Goal: Task Accomplishment & Management: Use online tool/utility

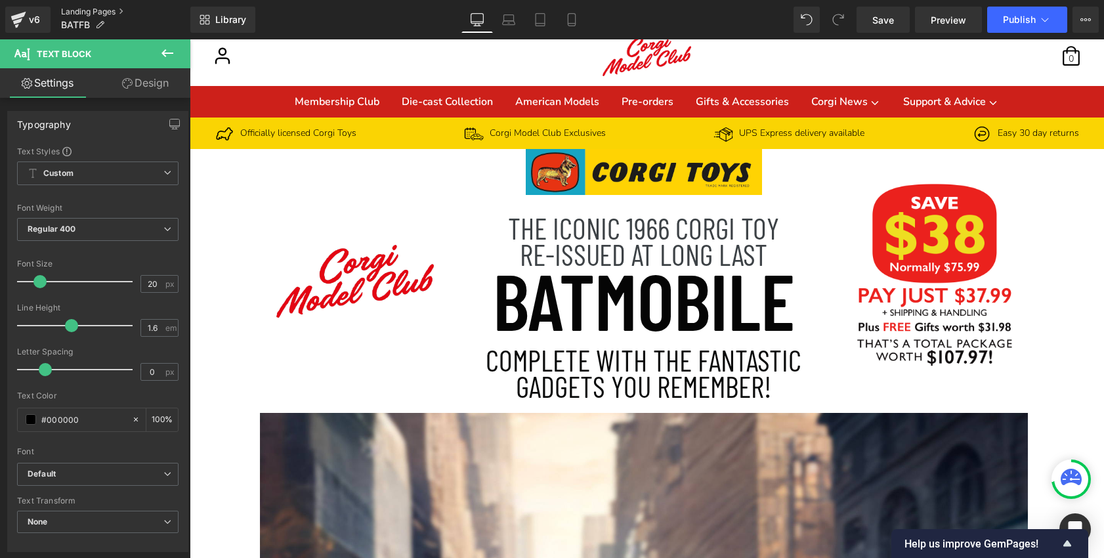
click at [106, 9] on link "Landing Pages" at bounding box center [125, 12] width 129 height 11
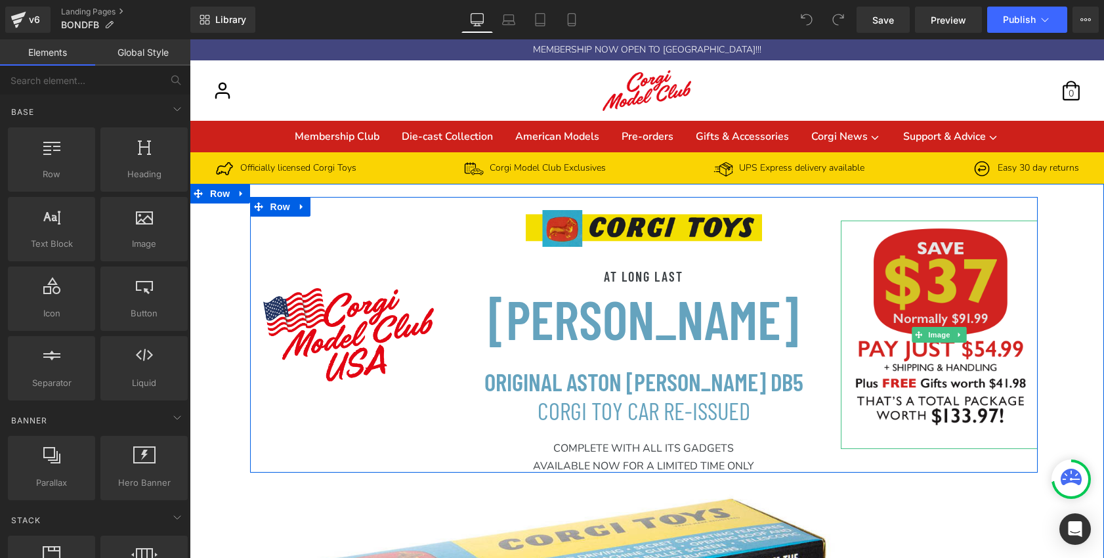
click at [925, 284] on img at bounding box center [939, 335] width 197 height 229
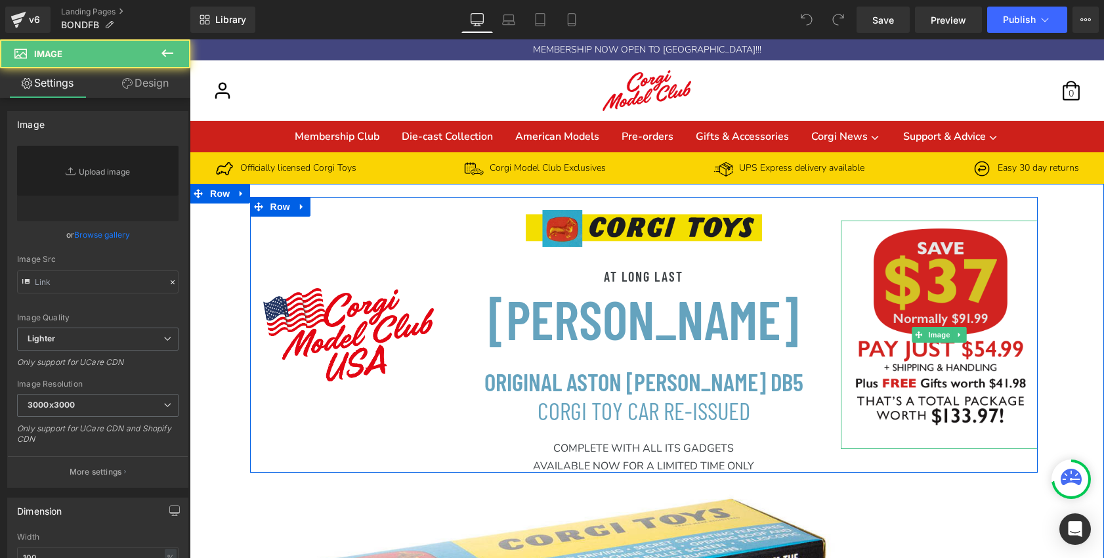
type input "https://ucarecdn.com/ccaaca40-9bdf-46bb-84b5-c8bc8b01427b/-/format/auto/-/previ…"
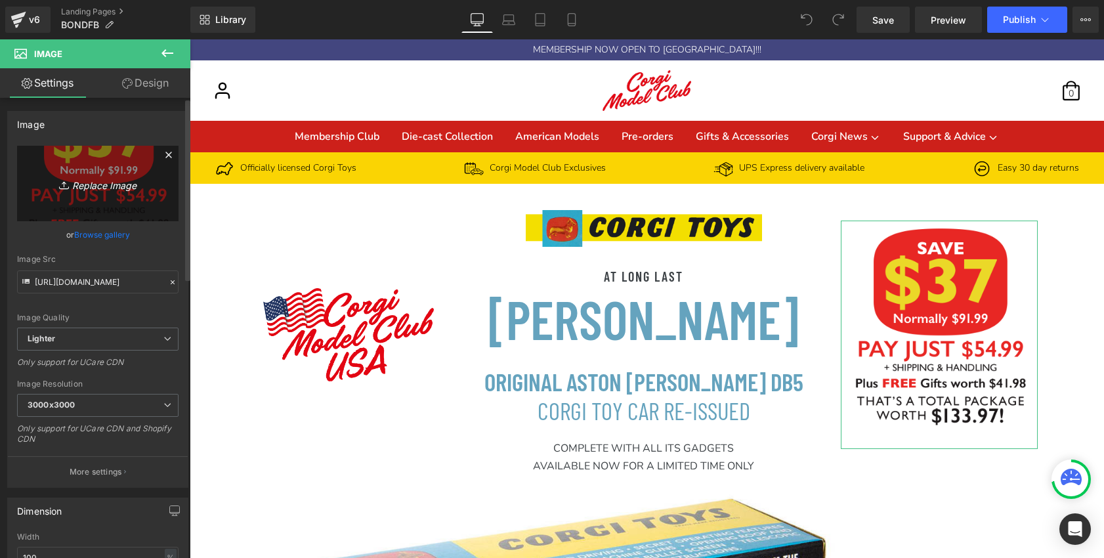
click at [90, 165] on link "Replace Image" at bounding box center [98, 184] width 162 height 76
type input "C:\fakepath\Save38-Pay3799-10797.png"
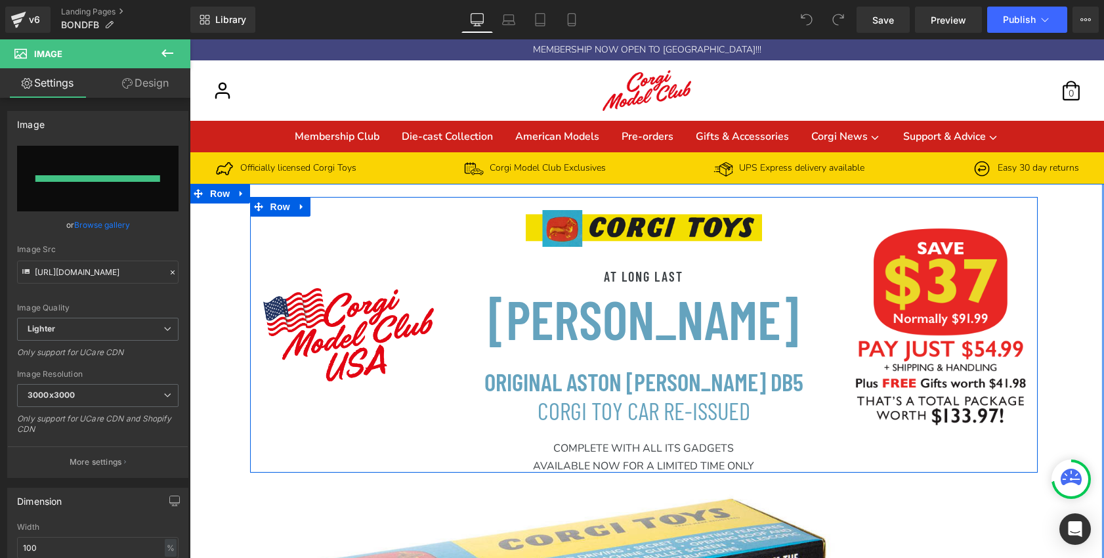
type input "https://ucarecdn.com/cea3420b-87b6-49b2-9676-757ad32fb3d9/-/format/auto/-/previ…"
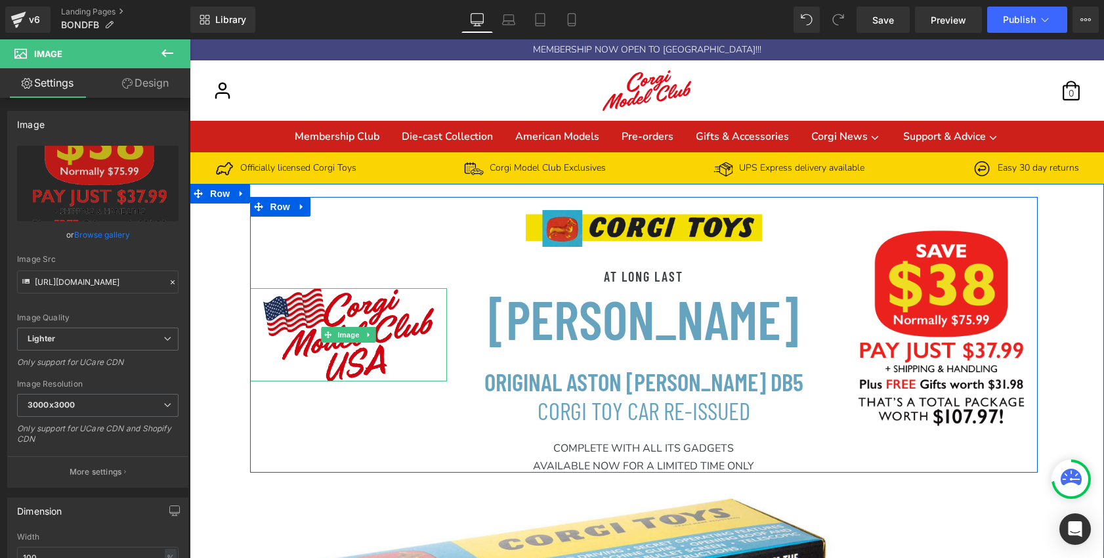
click at [355, 351] on img at bounding box center [348, 334] width 197 height 93
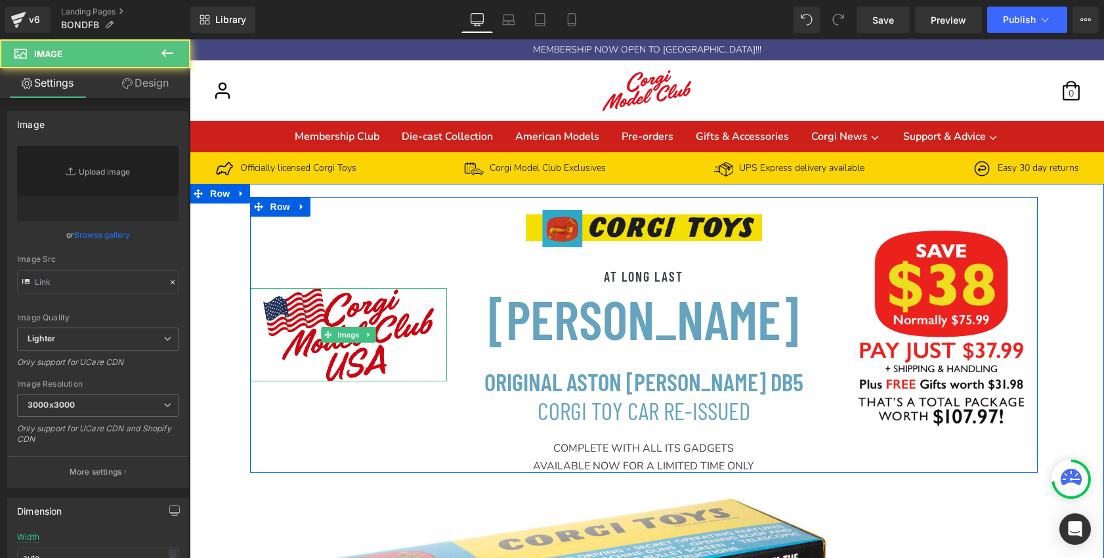
type input "https://ucarecdn.com/b9e504a1-bccd-476a-bf91-febed0e33e17/-/format/auto/-/previ…"
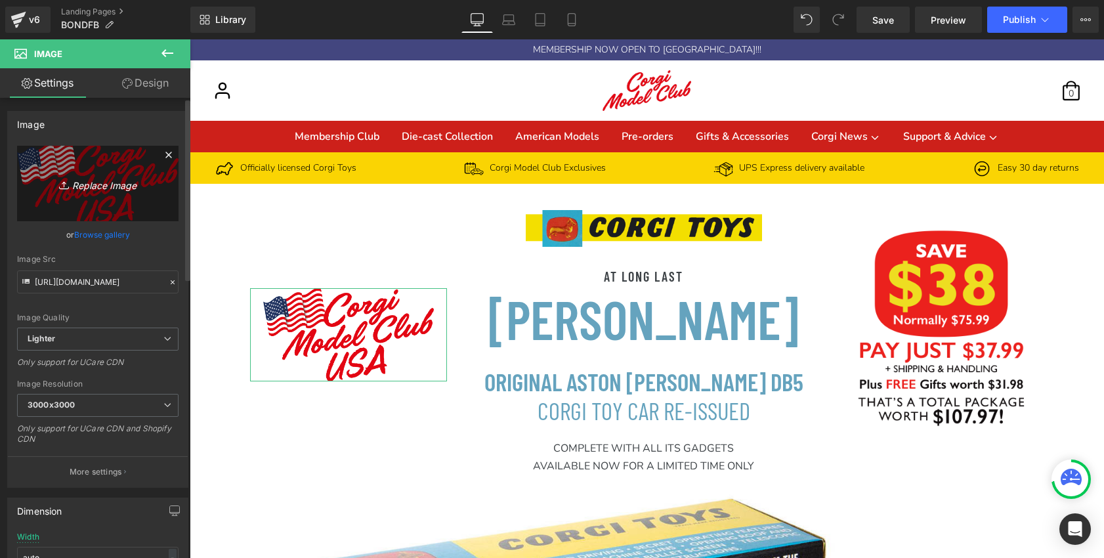
click at [108, 185] on icon "Replace Image" at bounding box center [97, 183] width 105 height 16
type input "C:\fakepath\CMC red script white outline shadow.png"
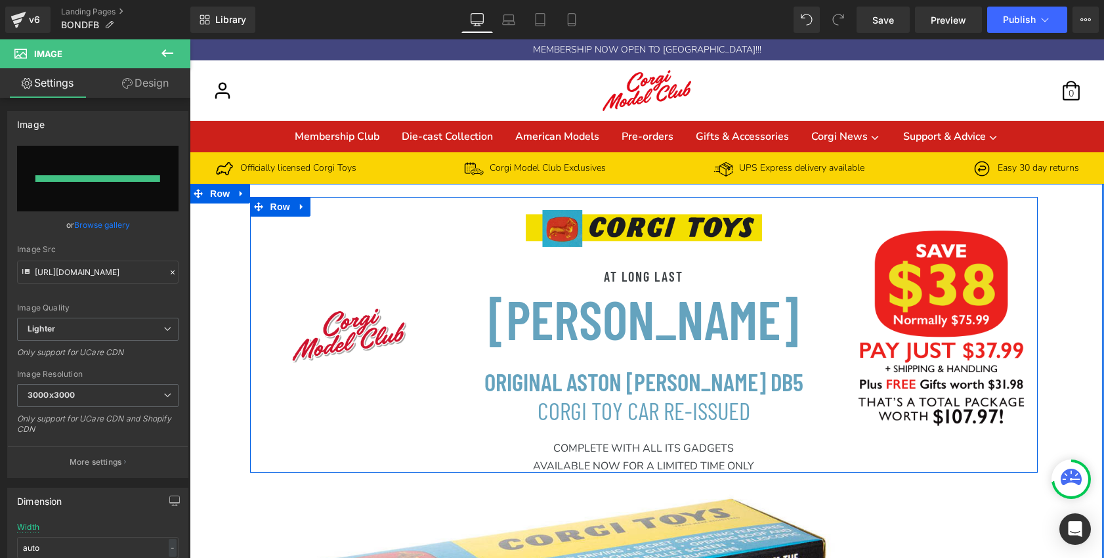
type input "https://ucarecdn.com/19244fa8-ab1e-414b-b004-4ebc9116add0/-/format/auto/-/previ…"
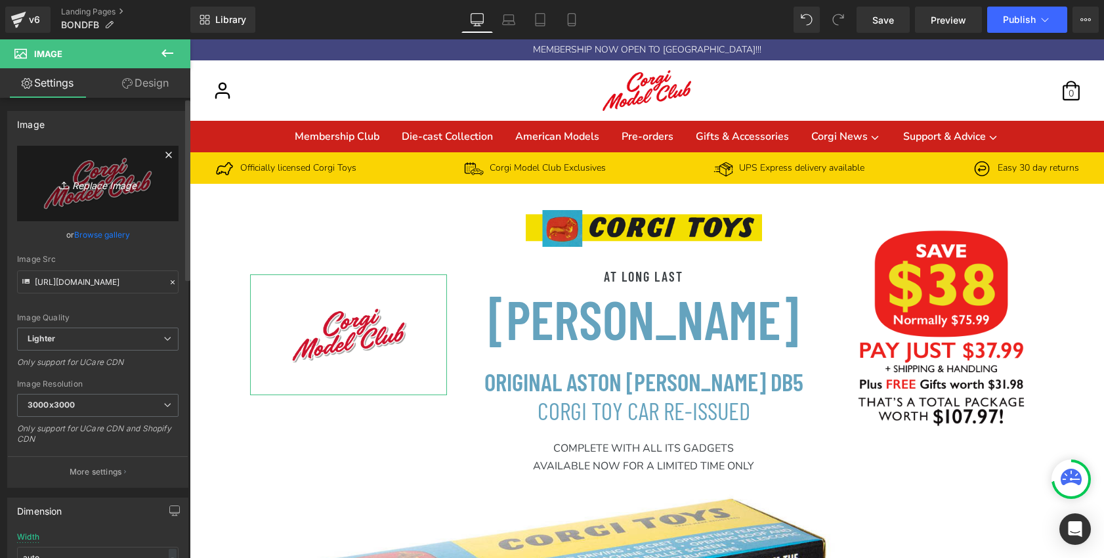
click at [105, 187] on icon "Replace Image" at bounding box center [97, 183] width 105 height 16
type input "C:\fakepath\Corgi model club logo.png"
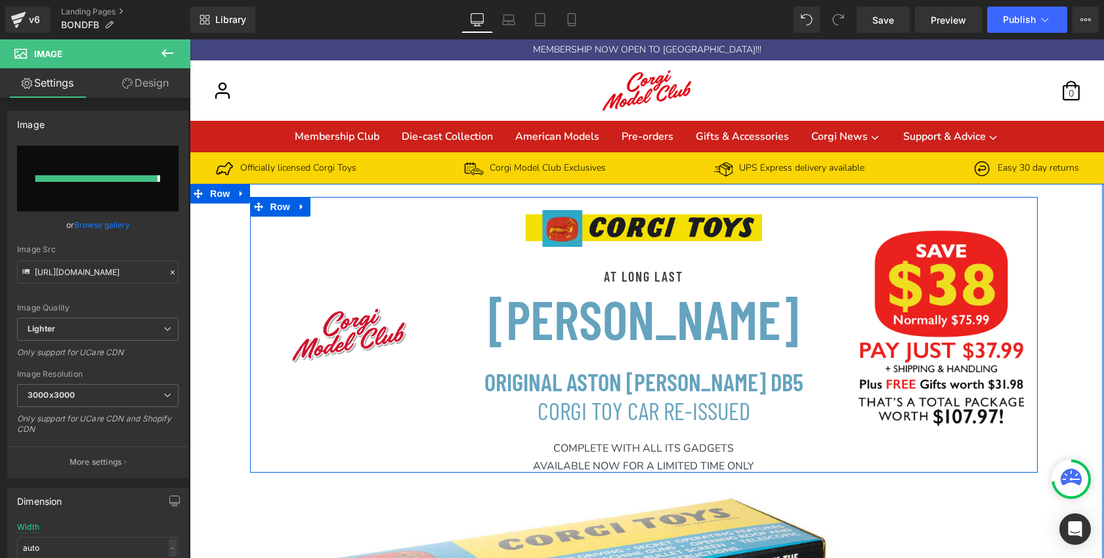
type input "https://ucarecdn.com/de2d4bf1-8185-4049-b360-dea041930832/-/format/auto/-/previ…"
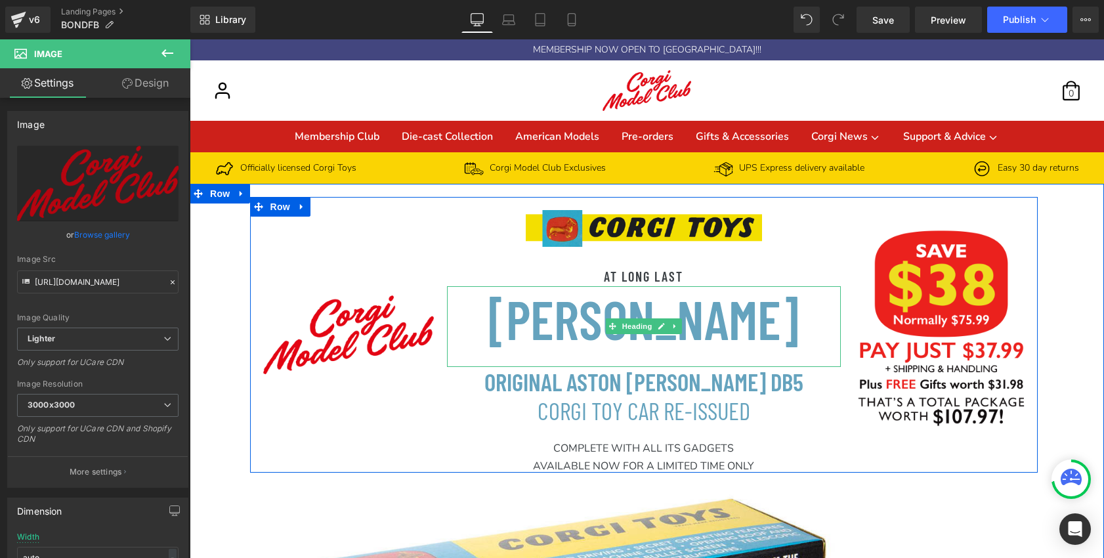
click at [578, 336] on h1 "JAMES BOND’S" at bounding box center [643, 318] width 341 height 64
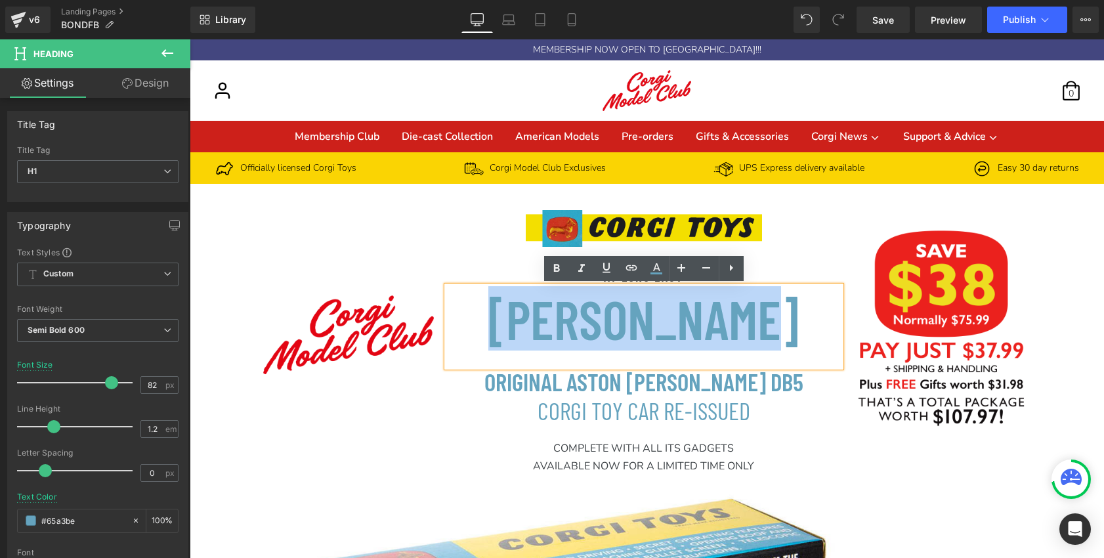
drag, startPoint x: 779, startPoint y: 328, endPoint x: 518, endPoint y: 325, distance: 261.4
click at [518, 325] on h1 "JAMES BOND’S" at bounding box center [643, 318] width 341 height 64
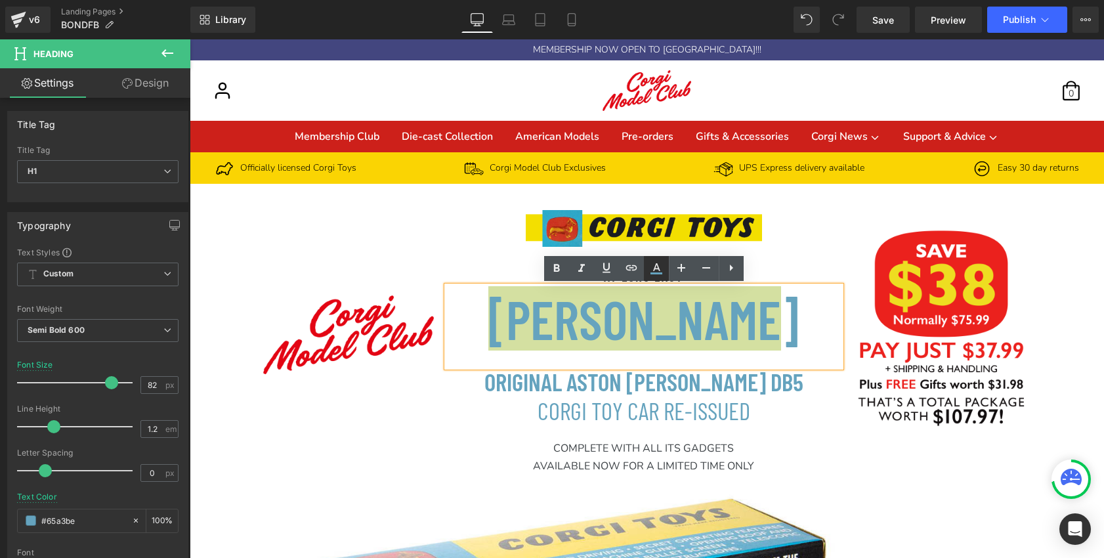
click at [652, 266] on icon at bounding box center [657, 269] width 16 height 16
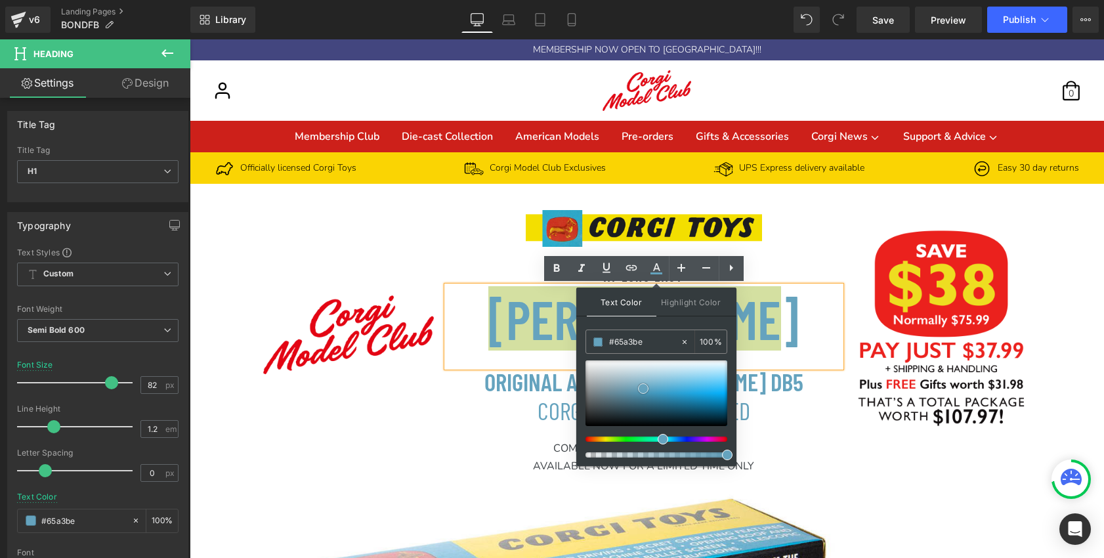
type input "#111212"
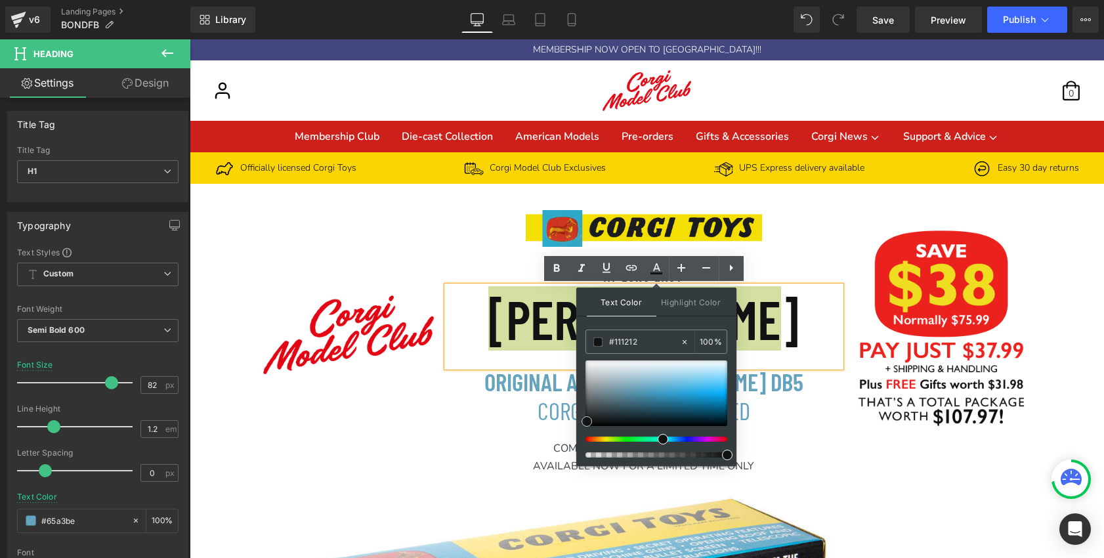
click at [587, 422] on div at bounding box center [657, 393] width 142 height 66
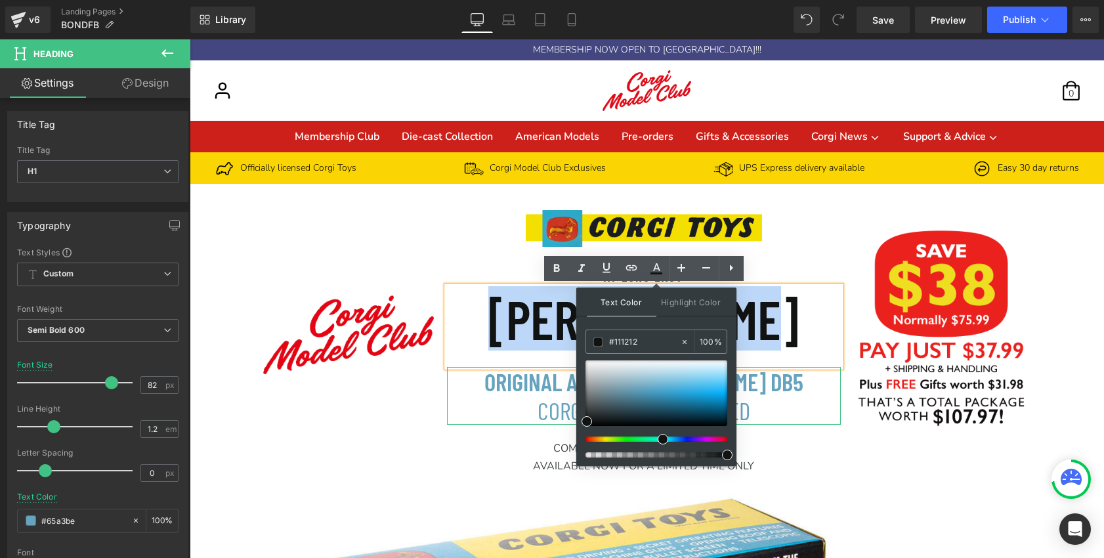
click at [775, 412] on h1 "ORIGINAL ASTON MARTIN DB5 CORGI TOY CAR RE-ISSUED" at bounding box center [643, 396] width 341 height 58
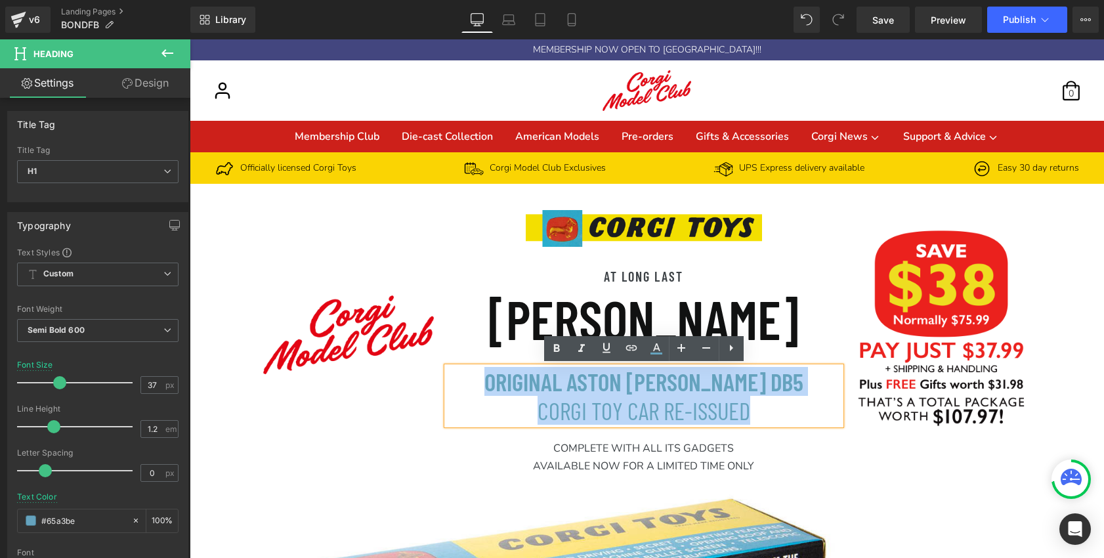
drag, startPoint x: 756, startPoint y: 411, endPoint x: 523, endPoint y: 389, distance: 234.1
click at [523, 389] on h1 "ORIGINAL ASTON MARTIN DB5 CORGI TOY CAR RE-ISSUED" at bounding box center [643, 396] width 341 height 58
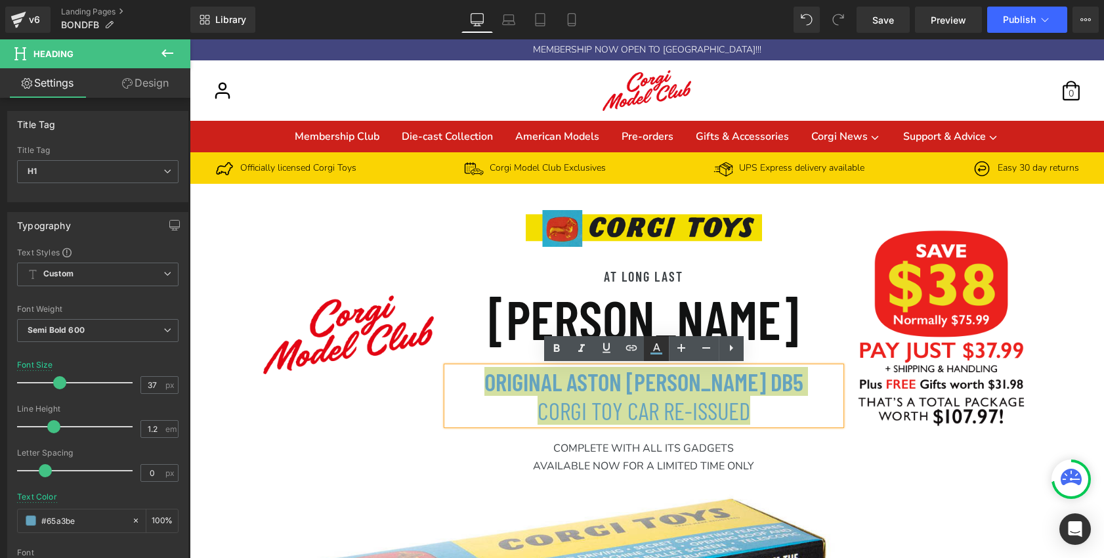
click at [657, 351] on icon at bounding box center [657, 349] width 16 height 16
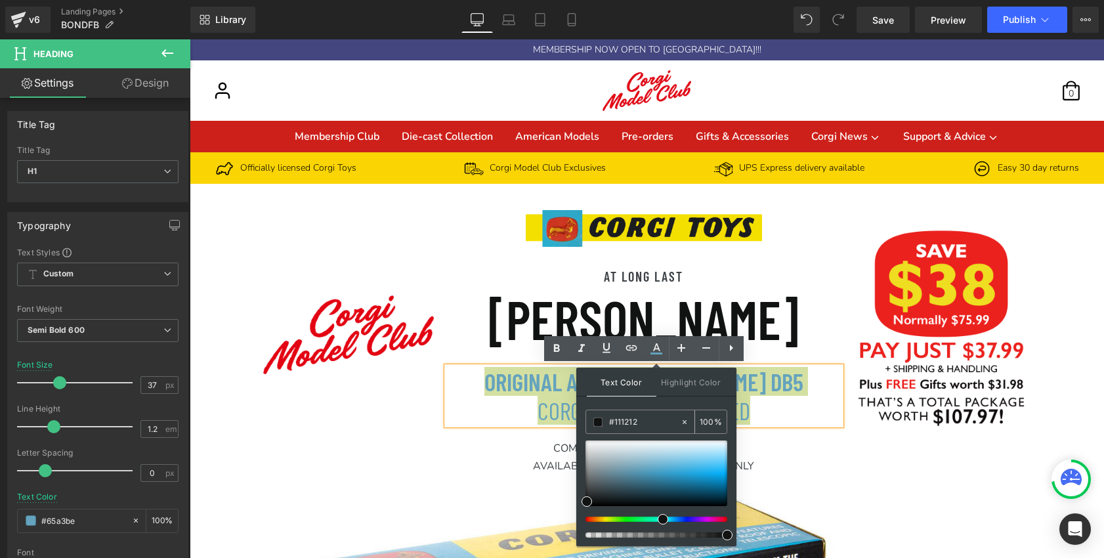
click at [596, 423] on span at bounding box center [598, 422] width 9 height 9
click at [777, 401] on h1 "ORIGINAL ASTON MARTIN DB5 CORGI TOY CAR RE-ISSUED" at bounding box center [643, 396] width 341 height 58
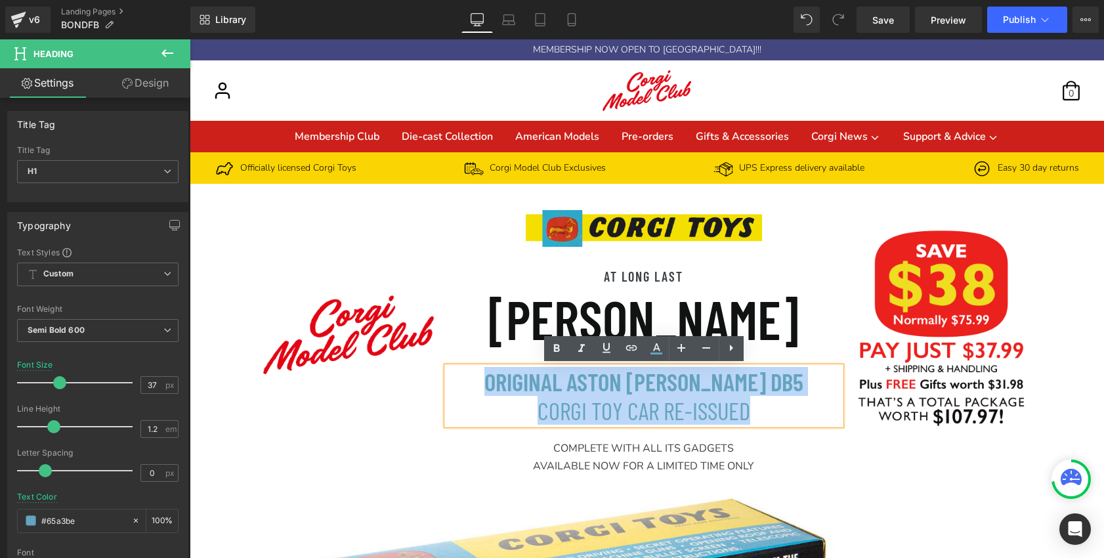
drag, startPoint x: 770, startPoint y: 411, endPoint x: 523, endPoint y: 389, distance: 247.8
click at [523, 389] on h1 "ORIGINAL ASTON MARTIN DB5 CORGI TOY CAR RE-ISSUED" at bounding box center [643, 396] width 341 height 58
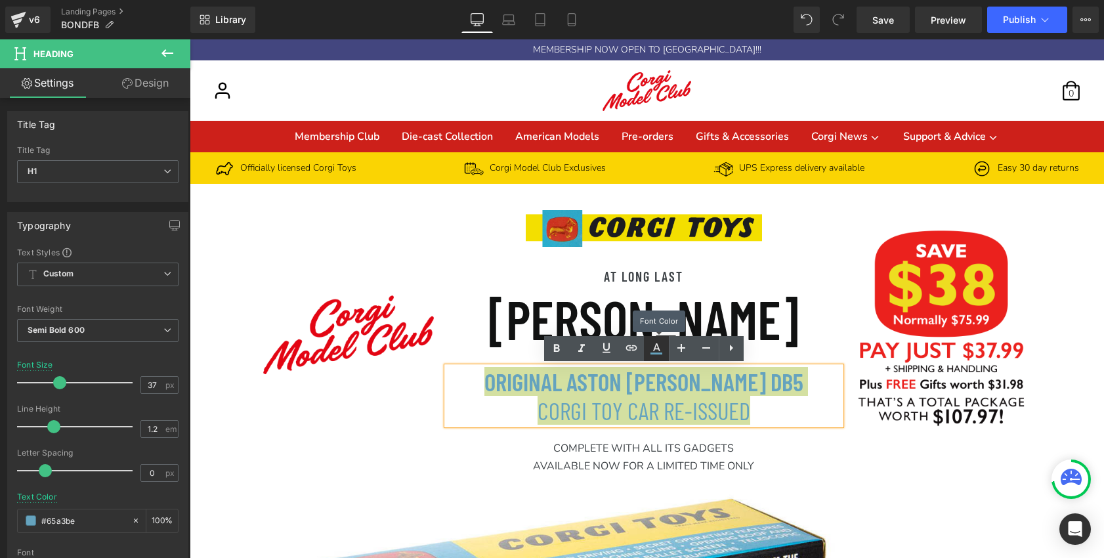
click at [654, 346] on icon at bounding box center [657, 349] width 16 height 16
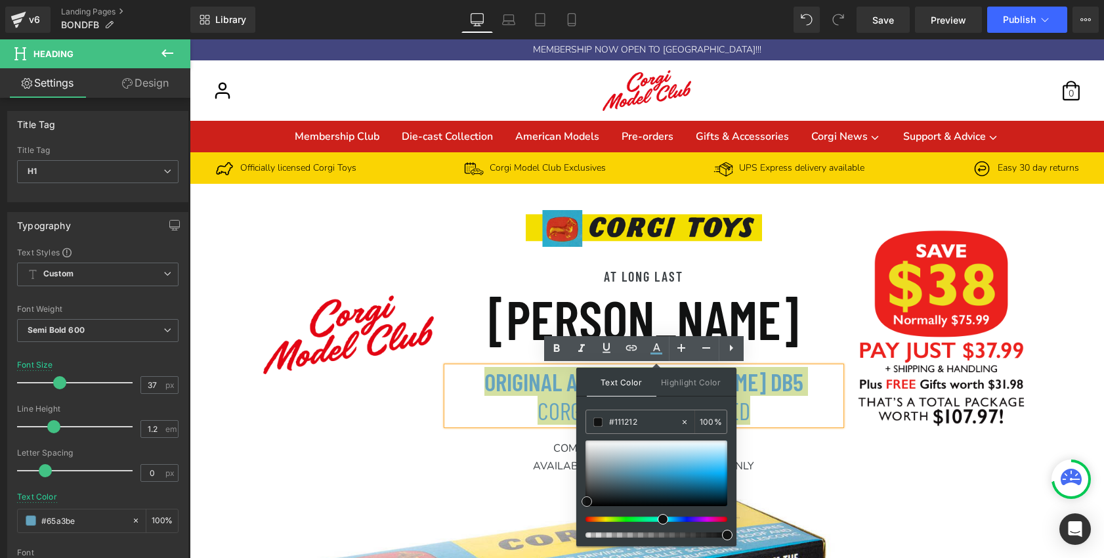
click at [588, 500] on span at bounding box center [587, 501] width 11 height 11
click at [600, 423] on span at bounding box center [598, 422] width 9 height 9
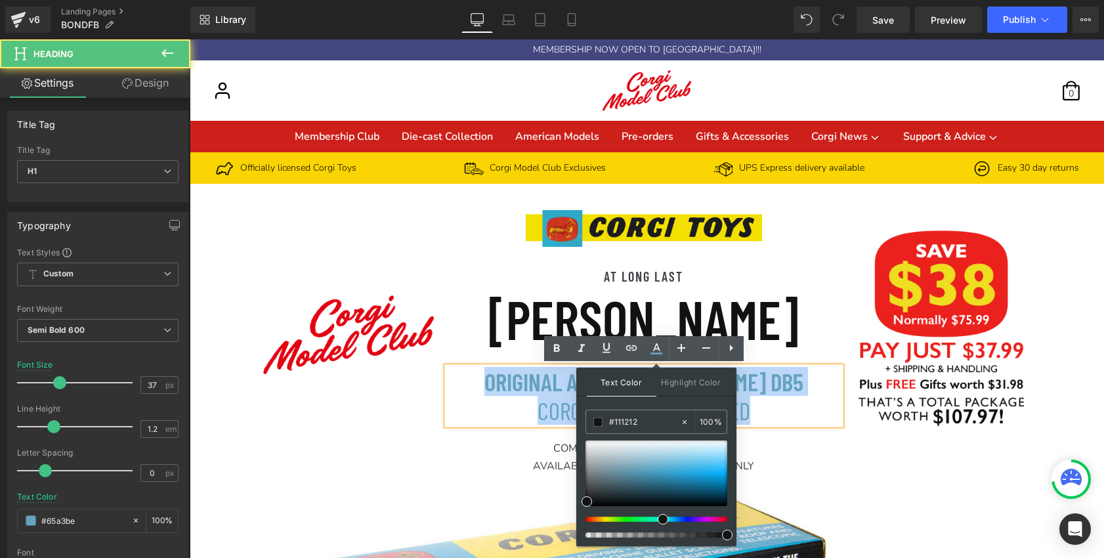
click at [766, 409] on h1 "ORIGINAL ASTON MARTIN DB5 CORGI TOY CAR RE-ISSUED" at bounding box center [643, 396] width 341 height 58
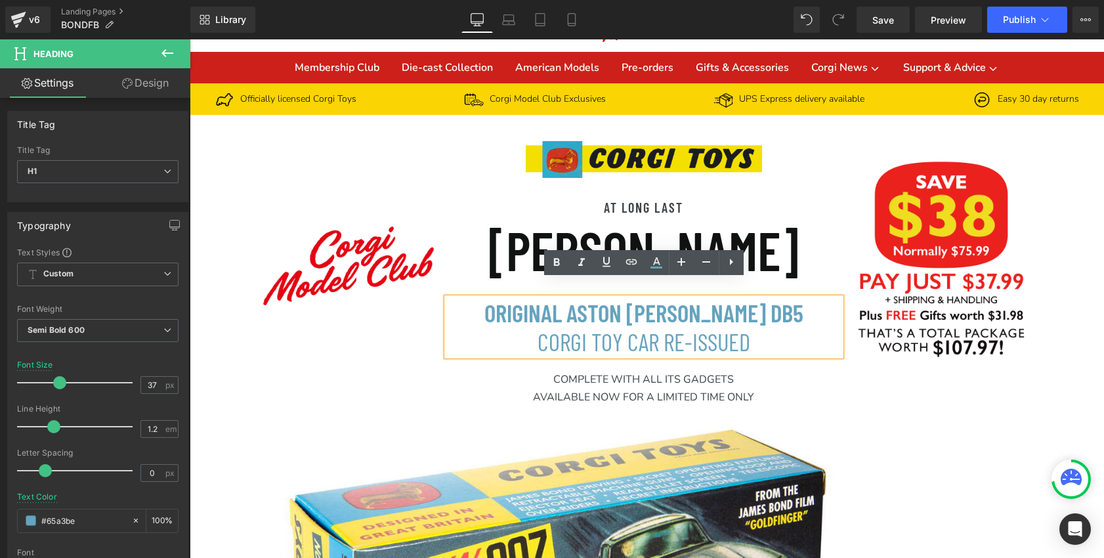
scroll to position [96, 0]
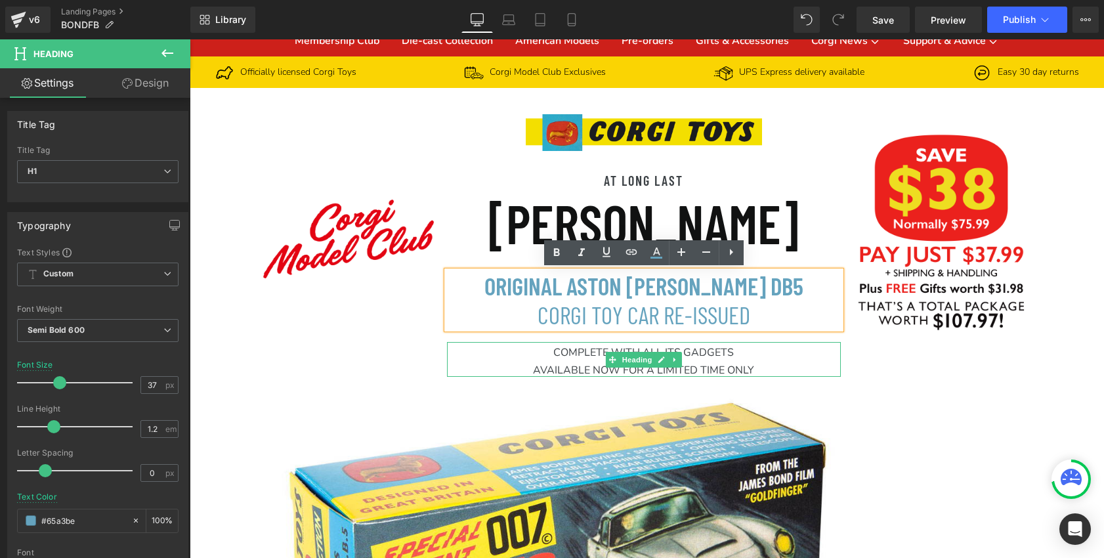
click at [787, 349] on h3 "COMPLETE WITH ALL ITS GADGETS AVAILABLE NOW FOR A LIMITED TIME ONLY" at bounding box center [643, 359] width 341 height 35
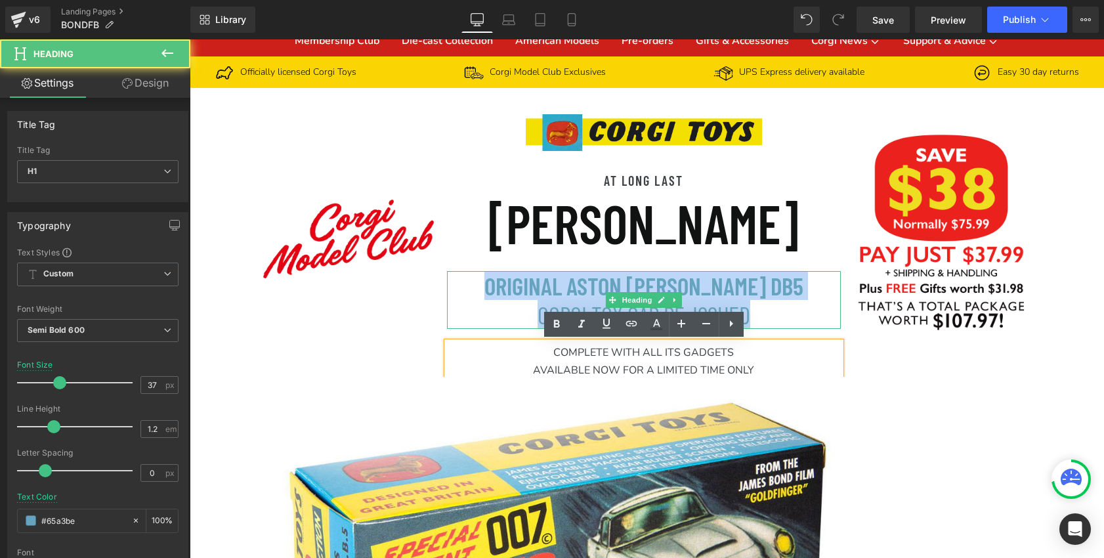
drag, startPoint x: 523, startPoint y: 286, endPoint x: 762, endPoint y: 308, distance: 240.6
click at [762, 308] on h1 "ORIGINAL ASTON MARTIN DB5 CORGI TOY CAR RE-ISSUED" at bounding box center [643, 300] width 341 height 58
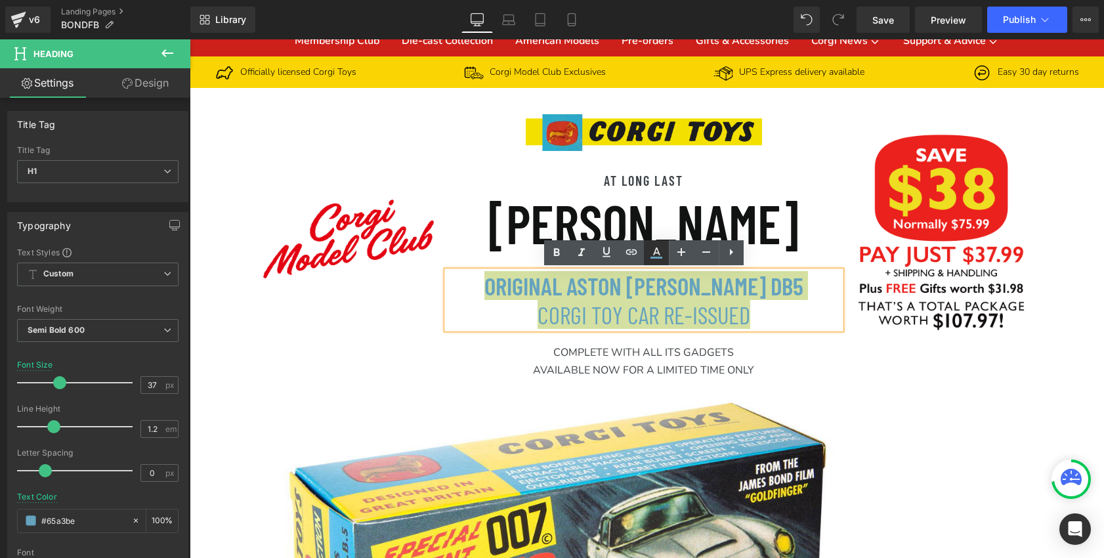
click at [653, 257] on icon at bounding box center [657, 258] width 12 height 2
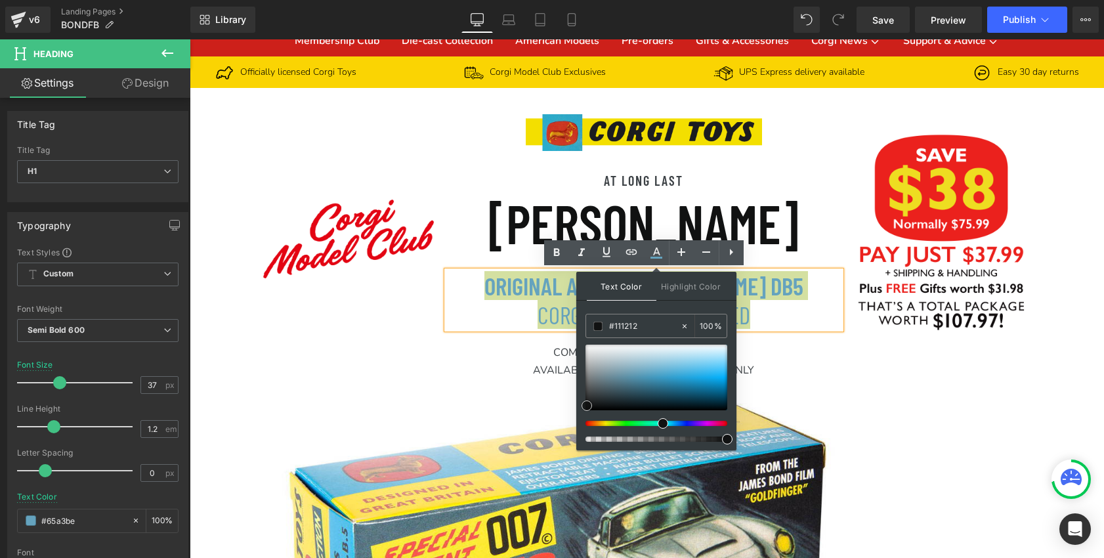
type input "#101313"
click at [598, 406] on div at bounding box center [657, 378] width 142 height 66
type input "#111212"
click at [588, 406] on div at bounding box center [657, 378] width 142 height 66
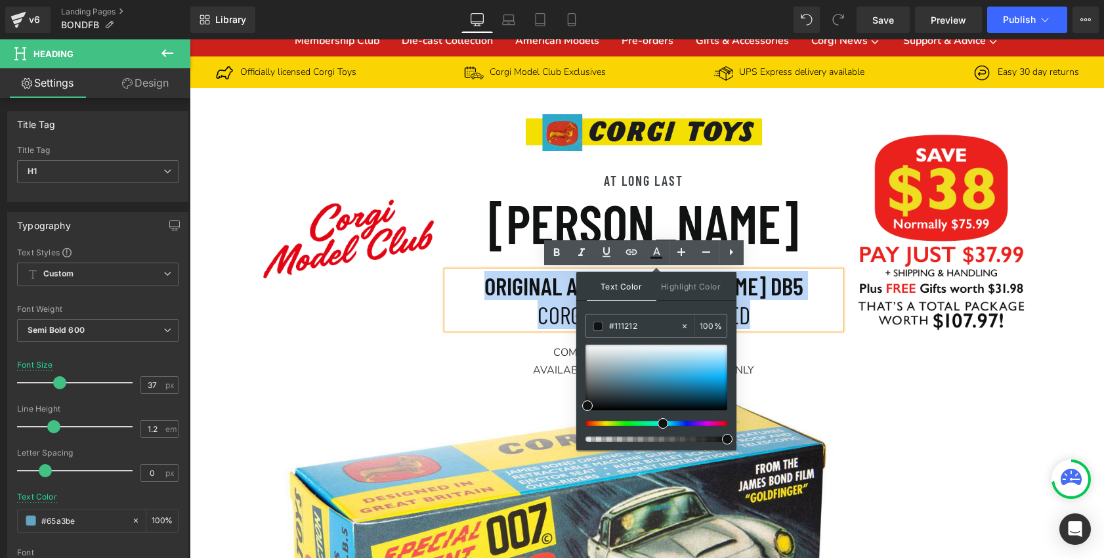
click at [796, 309] on h1 "ORIGINAL ASTON MARTIN DB5 CORGI TOY CAR RE-ISSUED" at bounding box center [643, 300] width 341 height 58
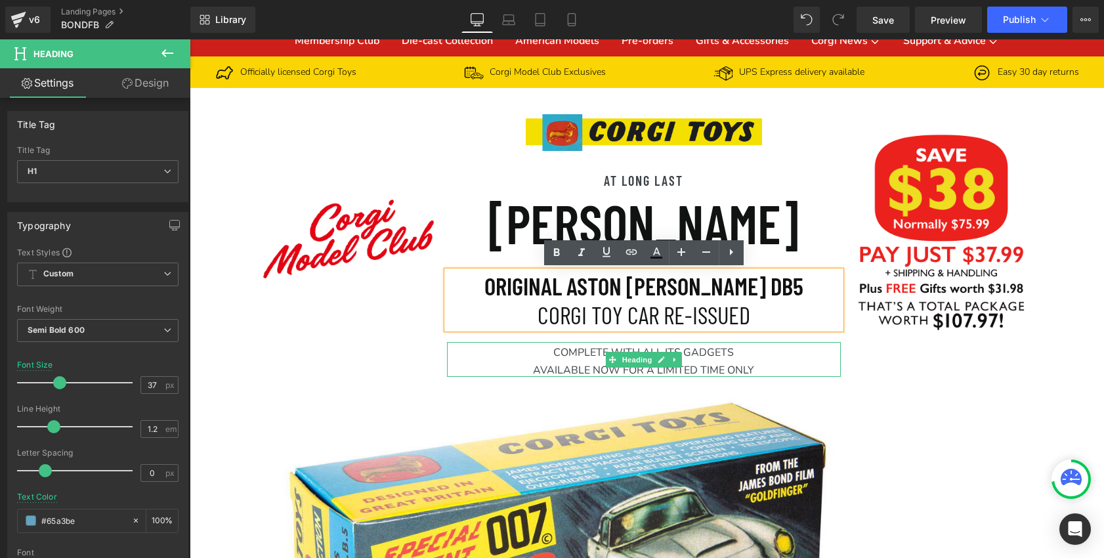
click at [804, 365] on h3 "COMPLETE WITH ALL ITS GADGETS AVAILABLE NOW FOR A LIMITED TIME ONLY" at bounding box center [643, 359] width 341 height 35
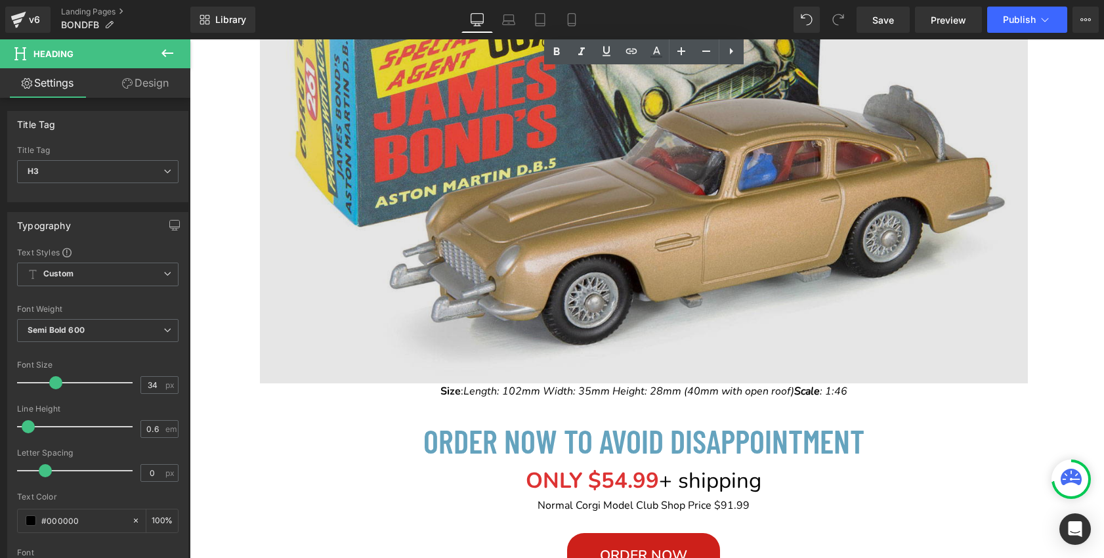
scroll to position [601, 0]
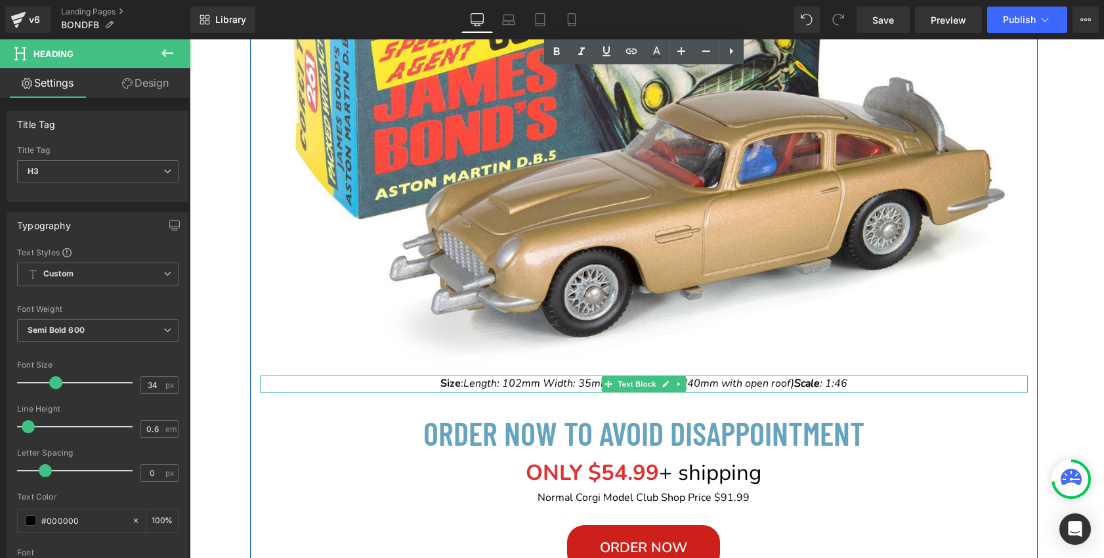
click at [854, 385] on p "Size : Length: 102mm Width: 35mm Height: 28mm (40mm with open roof) Scale : 1:46" at bounding box center [644, 384] width 768 height 17
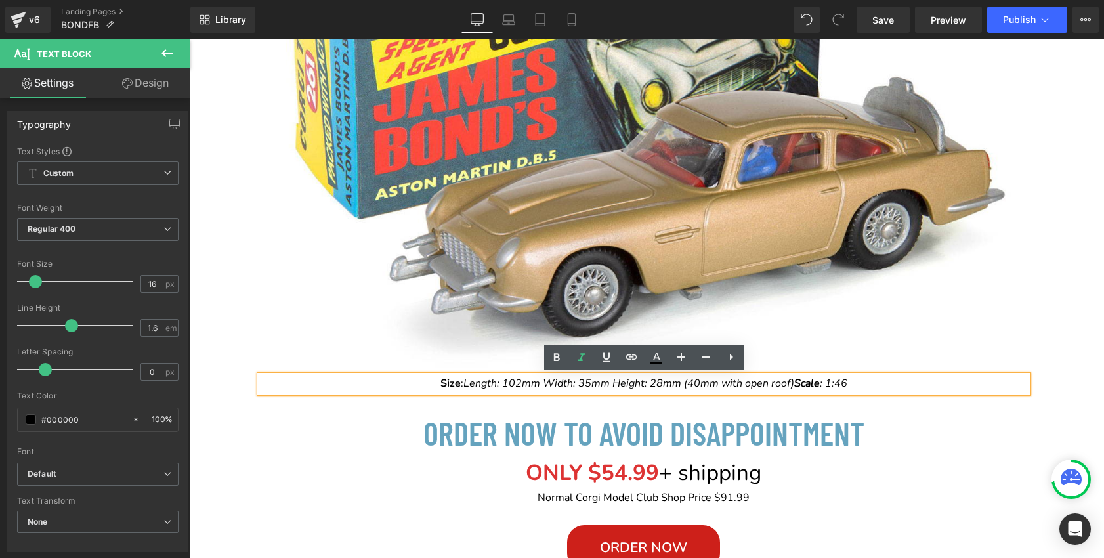
click at [852, 385] on p "Size : Length: 102mm Width: 35mm Height: 28mm (40mm with open roof) Scale : 1:46" at bounding box center [644, 384] width 768 height 17
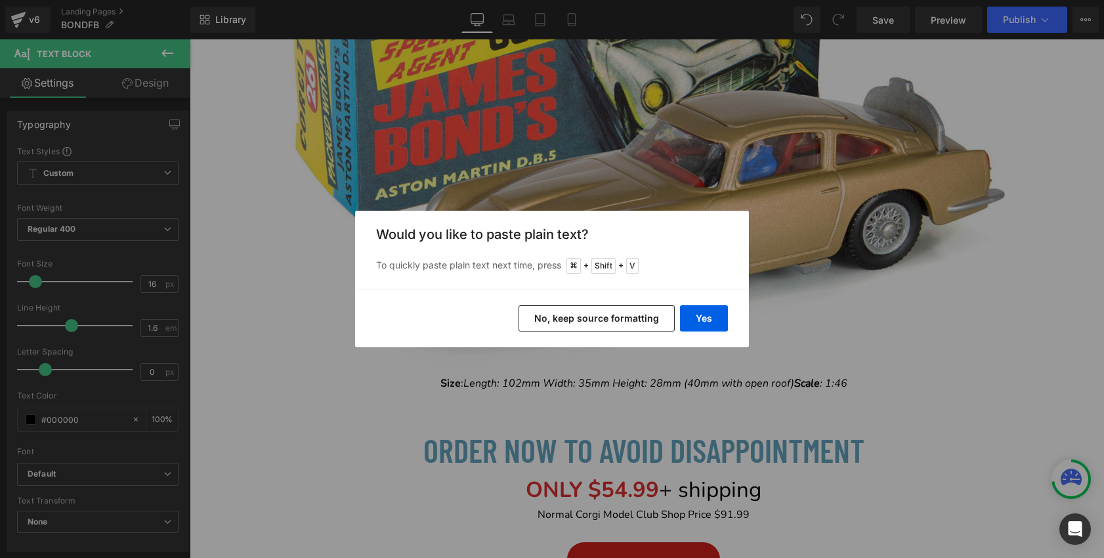
click at [647, 318] on button "No, keep source formatting" at bounding box center [597, 318] width 156 height 26
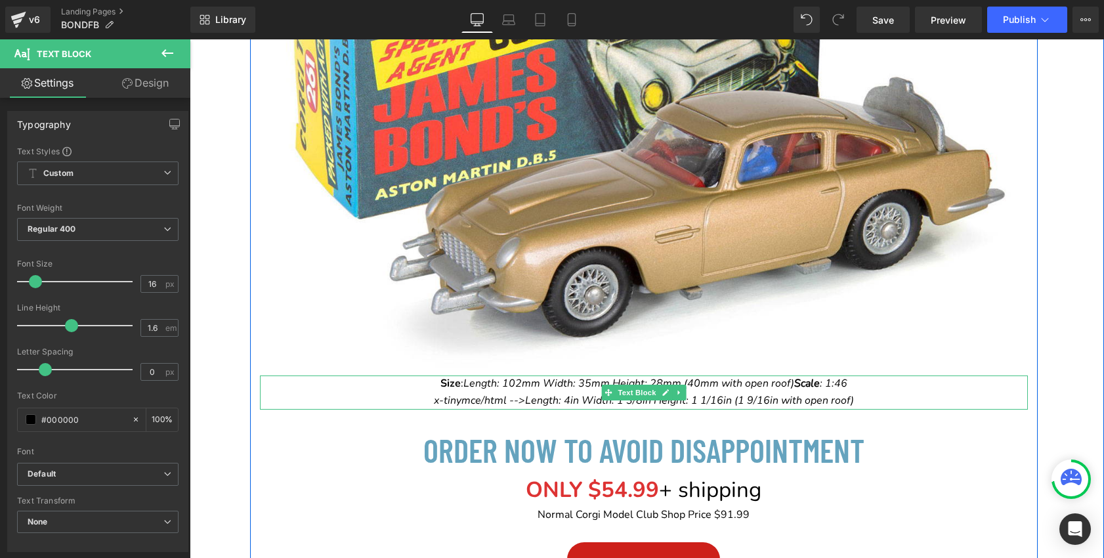
click at [527, 403] on em "Length: 4in Width: 1 3/8in Height: 1 1/16in (1 9/16in with open roof)" at bounding box center [689, 400] width 329 height 14
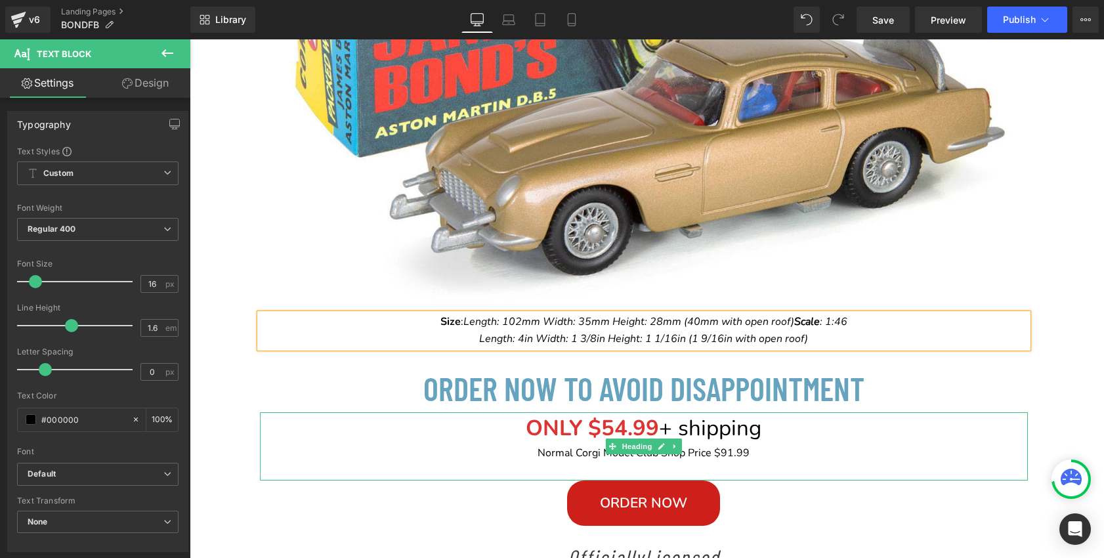
scroll to position [686, 0]
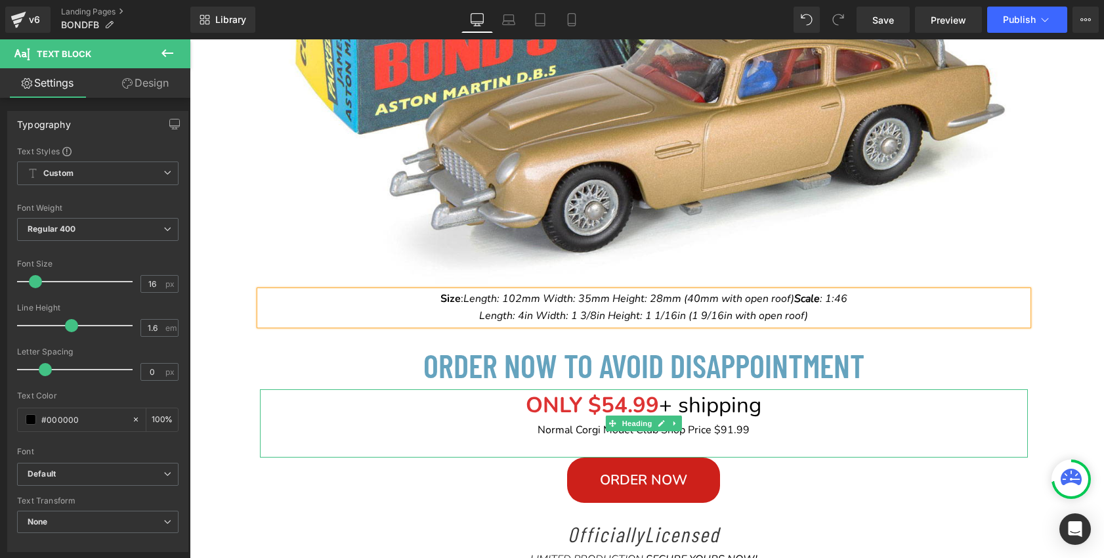
click at [617, 408] on font "ONLY $54.99" at bounding box center [592, 406] width 133 height 30
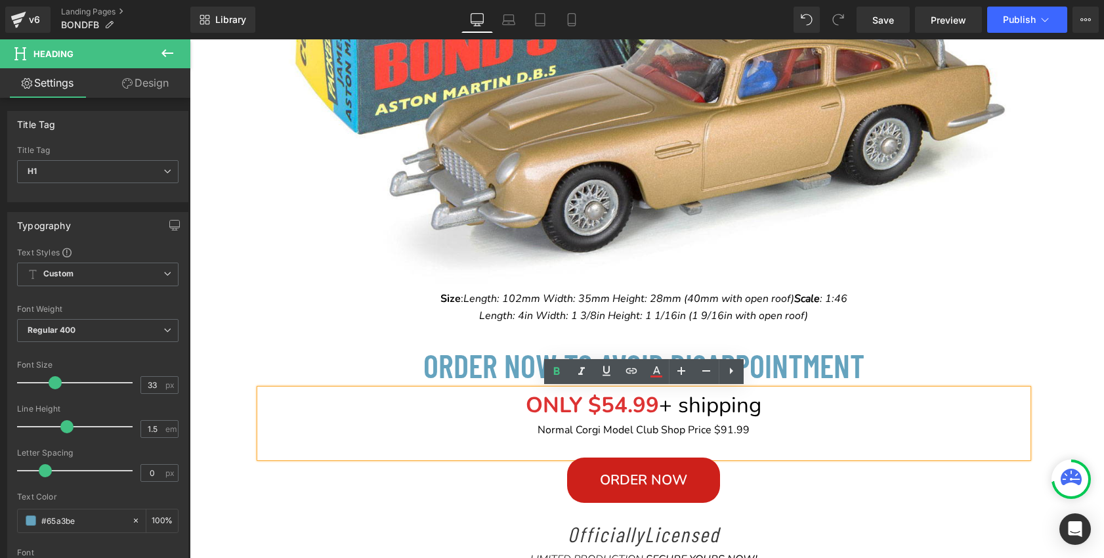
click at [624, 407] on font "ONLY $54.99" at bounding box center [592, 406] width 133 height 30
click at [682, 412] on span "+ shipping" at bounding box center [710, 406] width 102 height 30
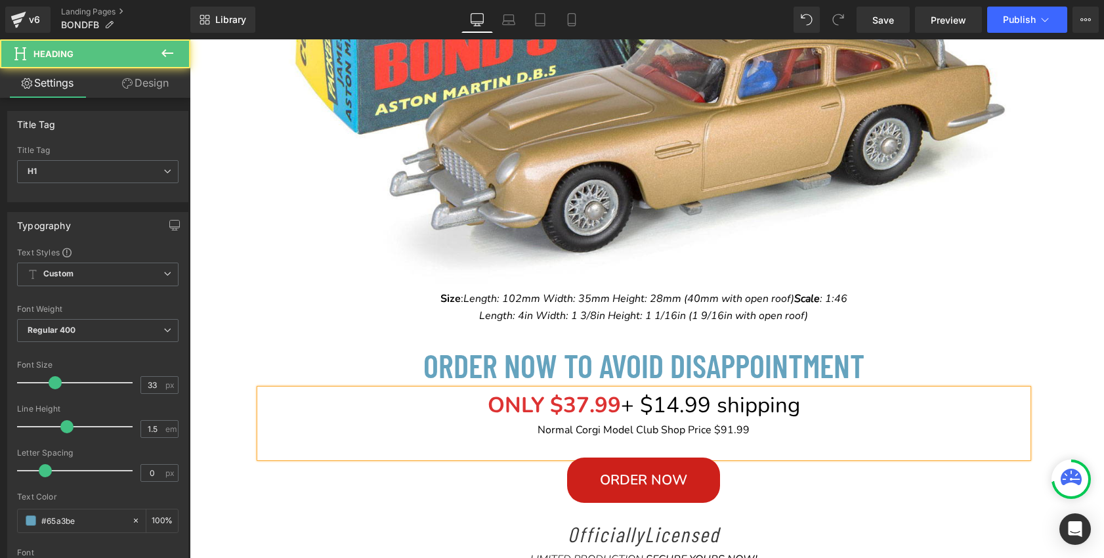
click at [713, 407] on span "+ $14.99 shipping" at bounding box center [710, 406] width 179 height 30
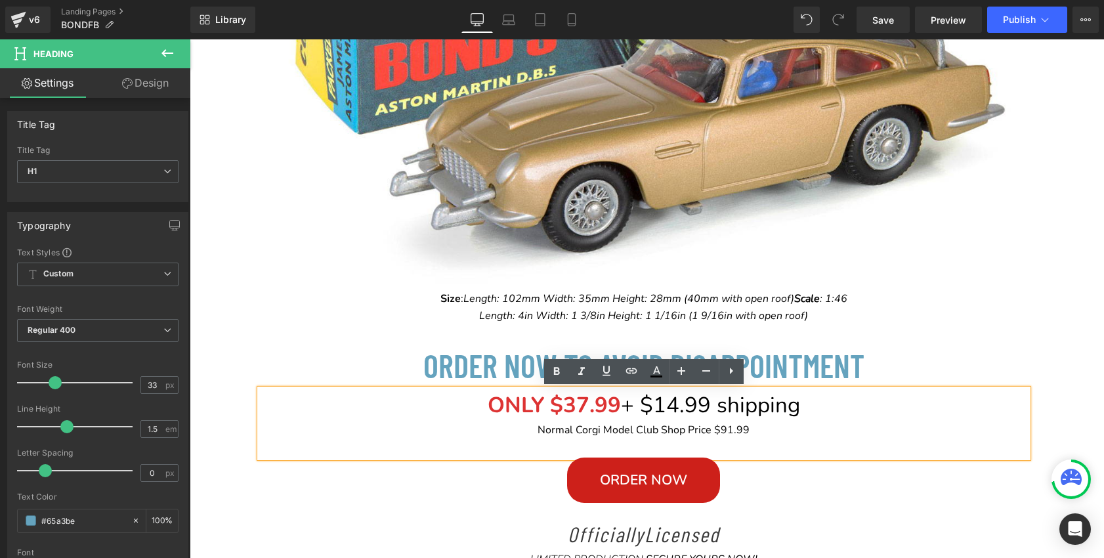
drag, startPoint x: 805, startPoint y: 409, endPoint x: 644, endPoint y: 410, distance: 160.9
click at [644, 410] on h1 "ONLY $37.99 + $14.99 shipping" at bounding box center [644, 405] width 768 height 33
click at [705, 372] on icon at bounding box center [707, 371] width 16 height 16
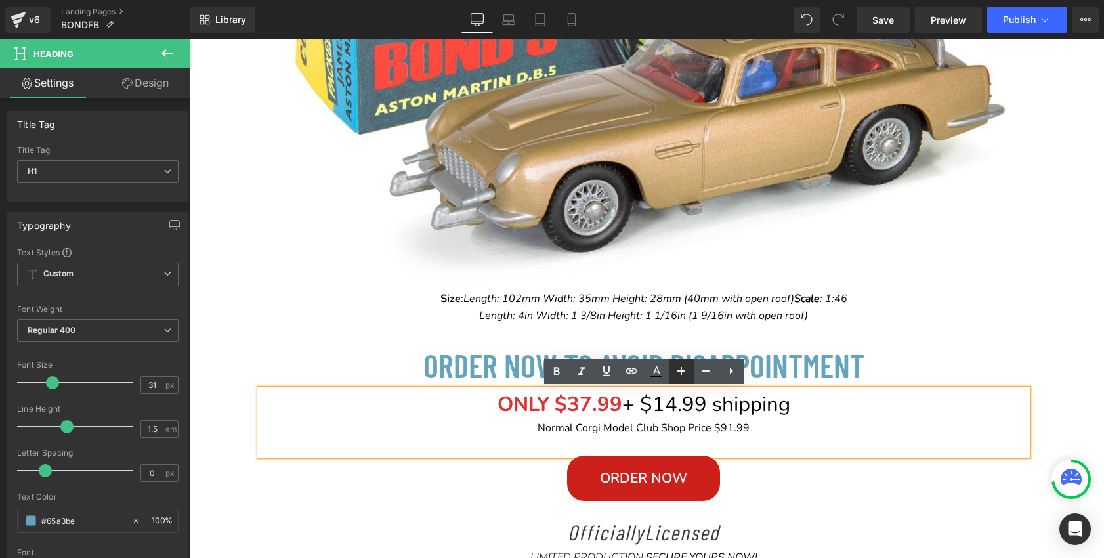
click at [686, 372] on icon at bounding box center [682, 371] width 16 height 16
type input "33"
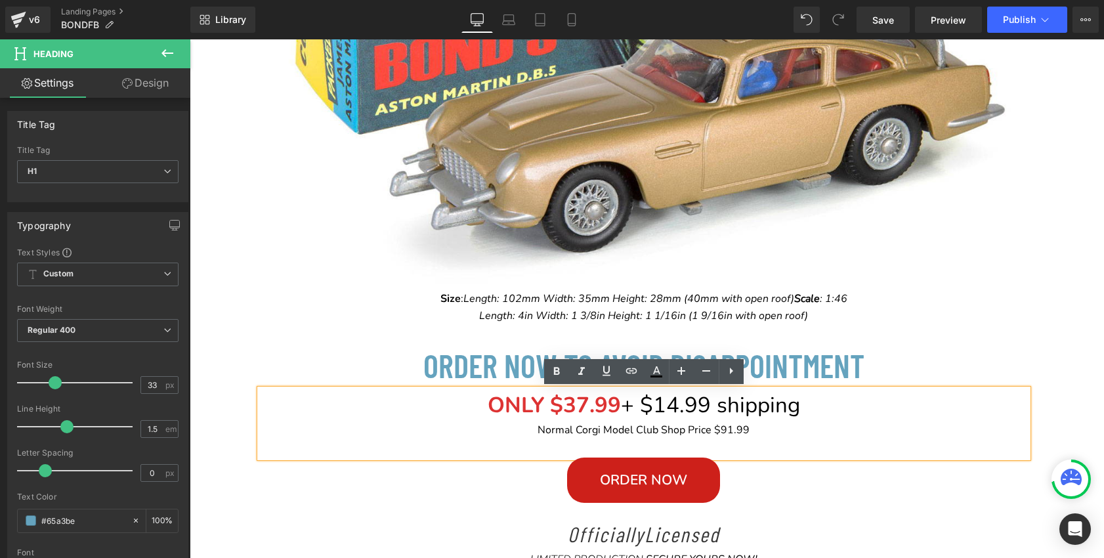
click at [823, 422] on div "Normal Corgi Model Club Shop Price $91.99" at bounding box center [644, 430] width 768 height 16
click at [732, 431] on span "Normal Corgi Model Club Shop Price $91.99" at bounding box center [644, 430] width 212 height 14
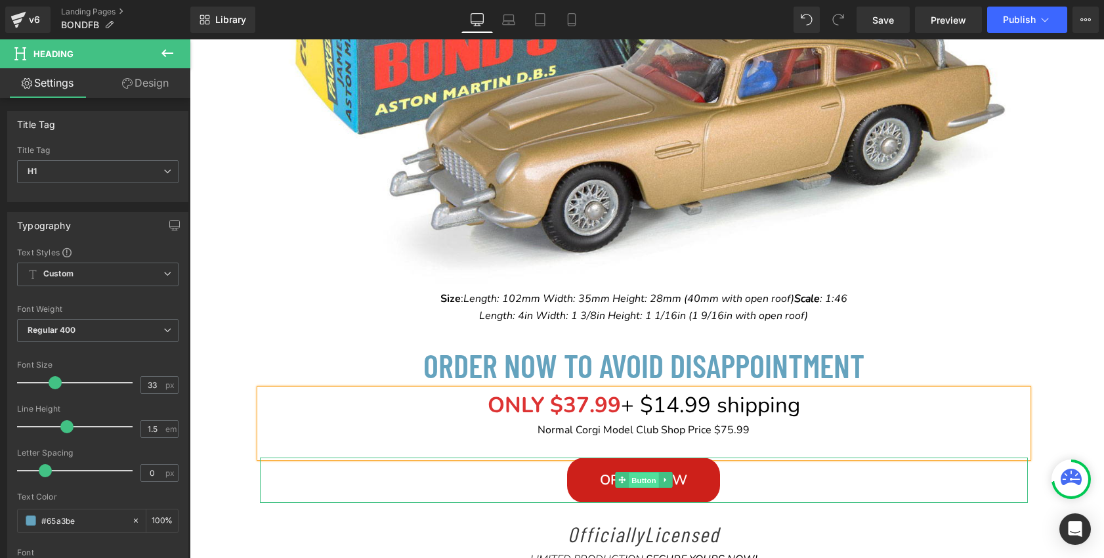
click at [648, 481] on span "Button" at bounding box center [644, 481] width 30 height 16
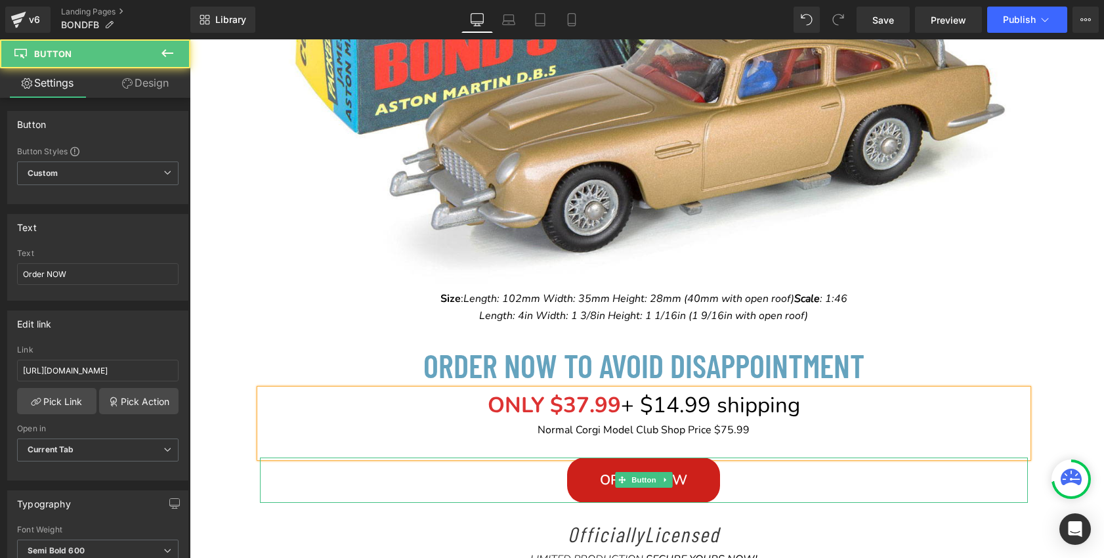
click at [579, 481] on link "Order NOW" at bounding box center [643, 480] width 153 height 45
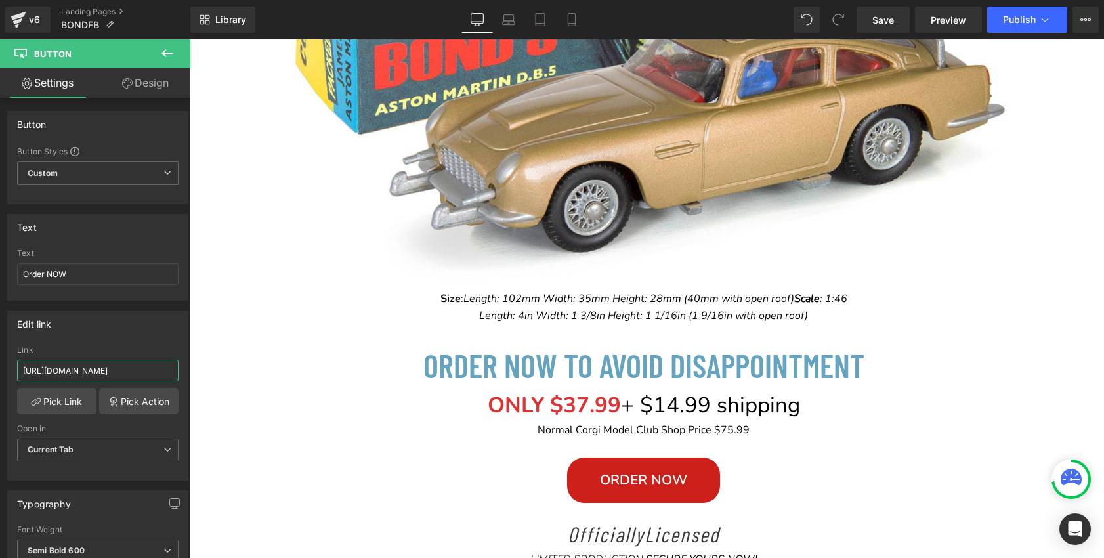
scroll to position [0, 303]
drag, startPoint x: 213, startPoint y: 411, endPoint x: 231, endPoint y: 370, distance: 45.0
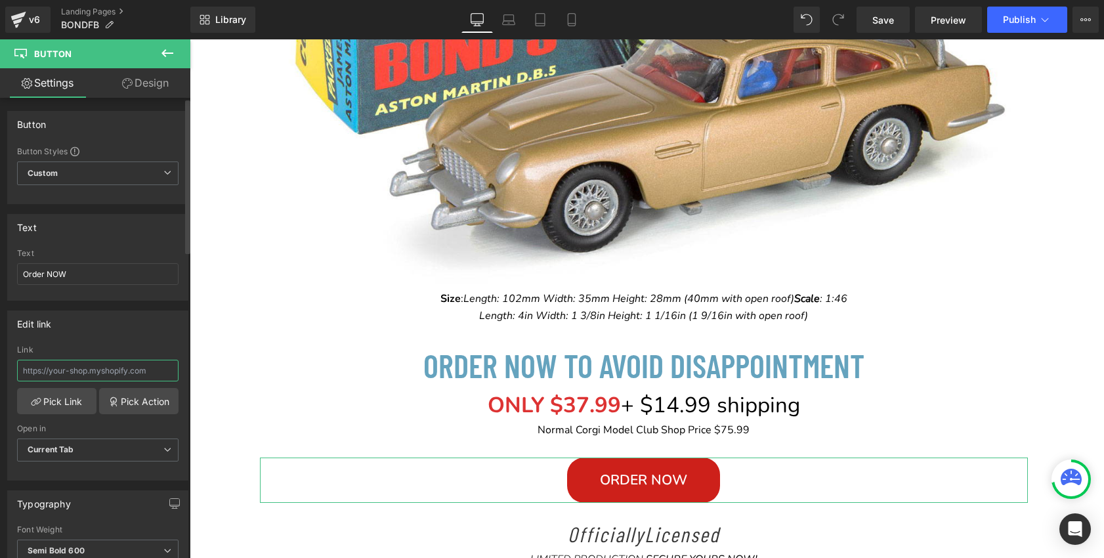
paste input "https://can.corgimodelclub.com/products/corgi-model-club-membership-bondfb-save…"
type input "https://can.corgimodelclub.com/products/corgi-model-club-membership-bondfb-save…"
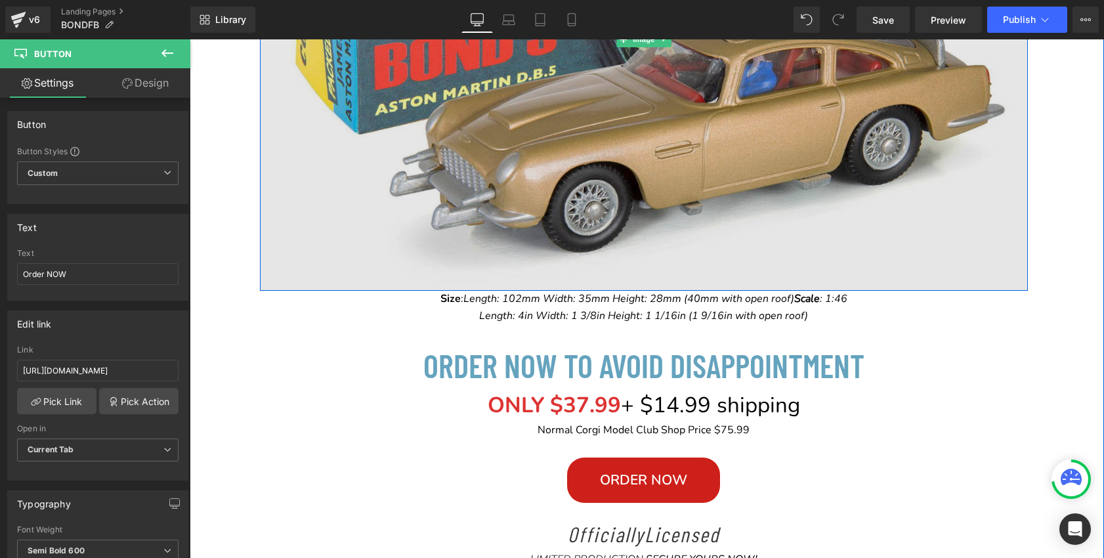
click at [538, 191] on img at bounding box center [644, 39] width 768 height 504
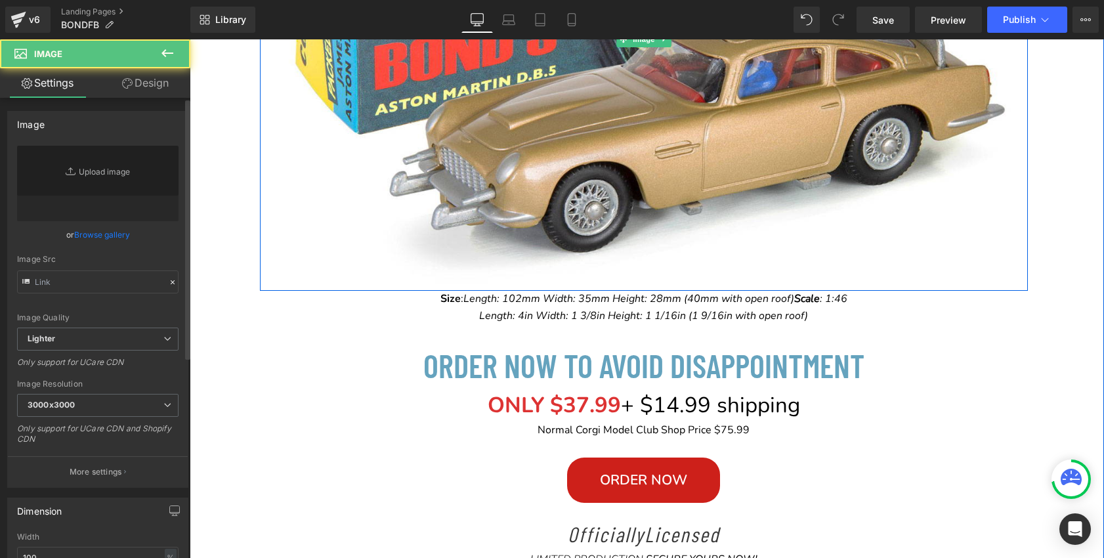
type input "https://ucarecdn.com/551fba2e-01a0-4ff4-9dba-d9ce3aa6a207/-/format/auto/-/previ…"
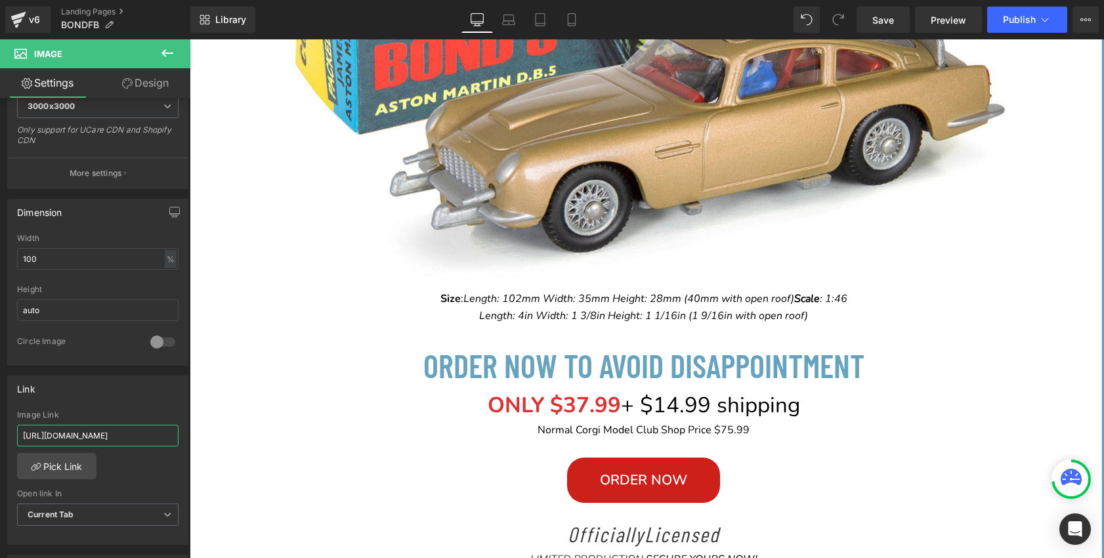
scroll to position [0, 303]
drag, startPoint x: 211, startPoint y: 477, endPoint x: 217, endPoint y: 442, distance: 35.3
type input "https://can.corgimodelclub.com/products/corgi-model-club-membership-bondfb-save…"
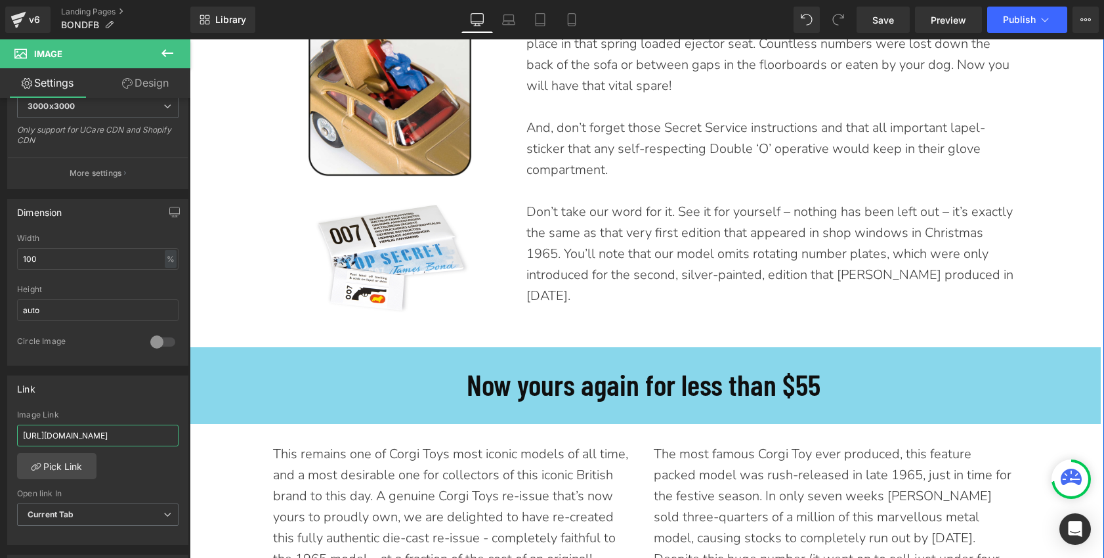
scroll to position [3541, 0]
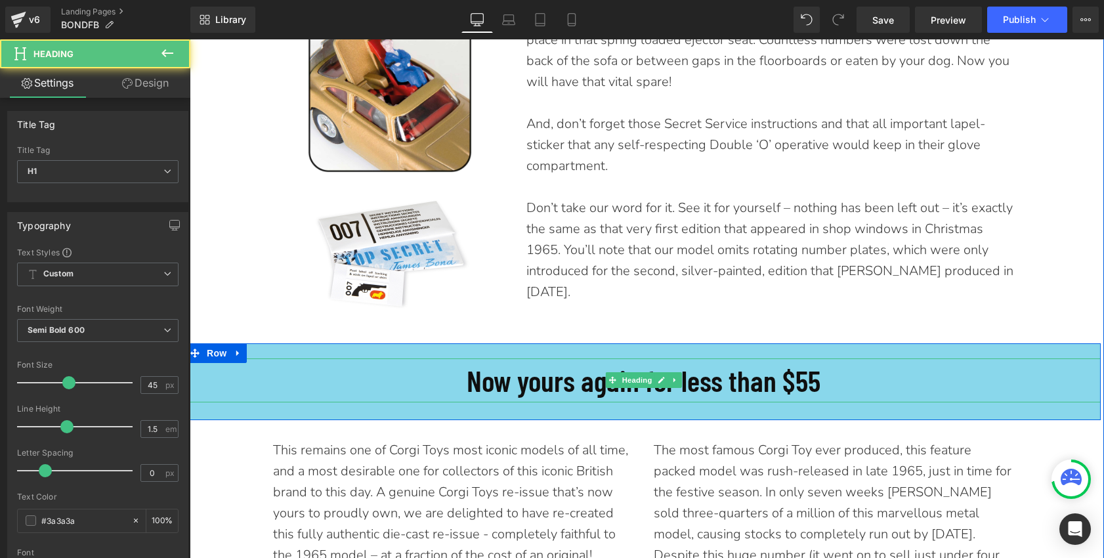
click at [824, 359] on h1 "Now yours again for less than $55" at bounding box center [643, 381] width 915 height 45
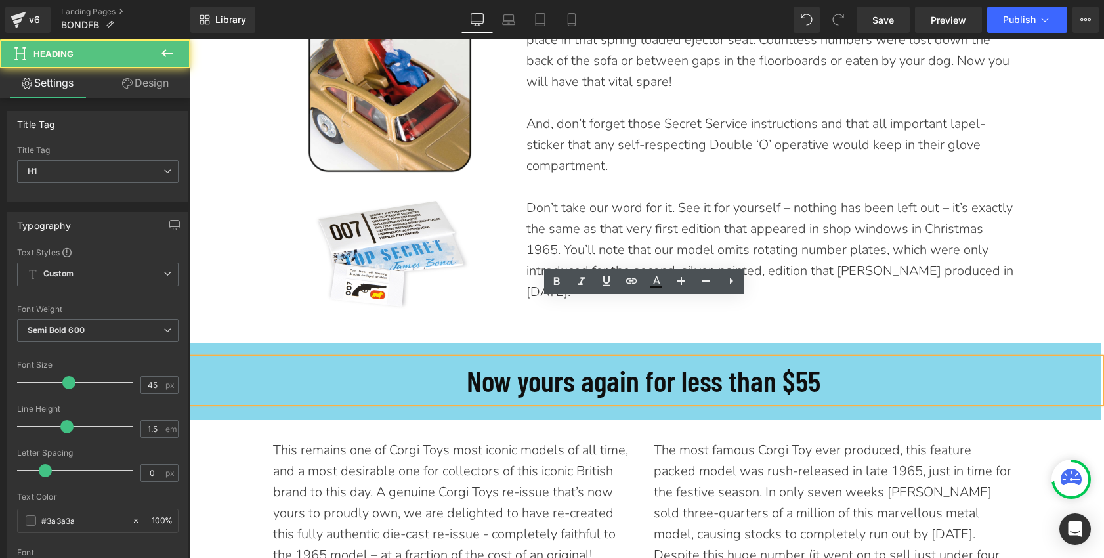
click at [819, 362] on font "Now yours again for less than $55" at bounding box center [644, 379] width 354 height 35
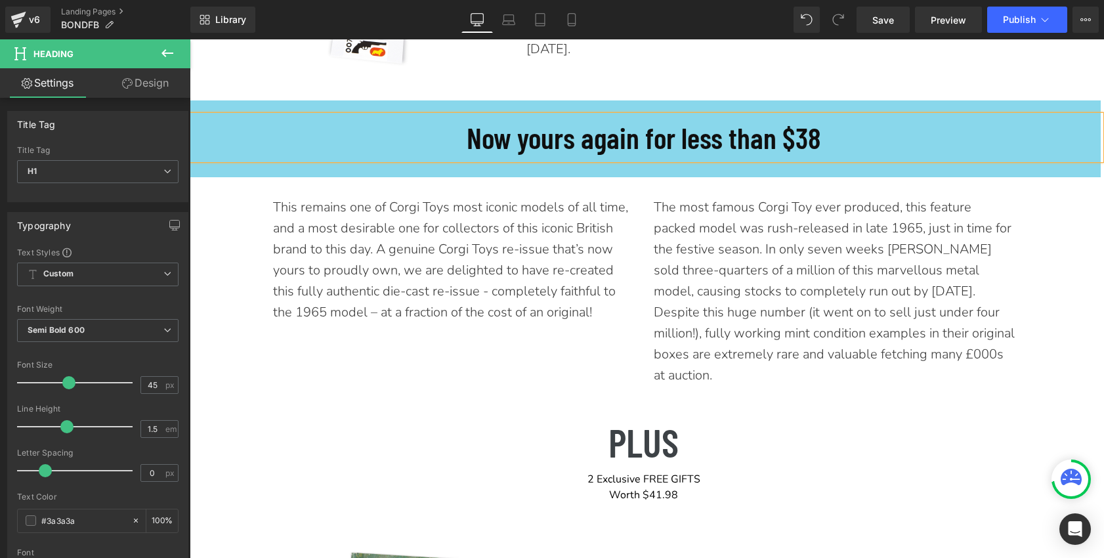
scroll to position [3785, 0]
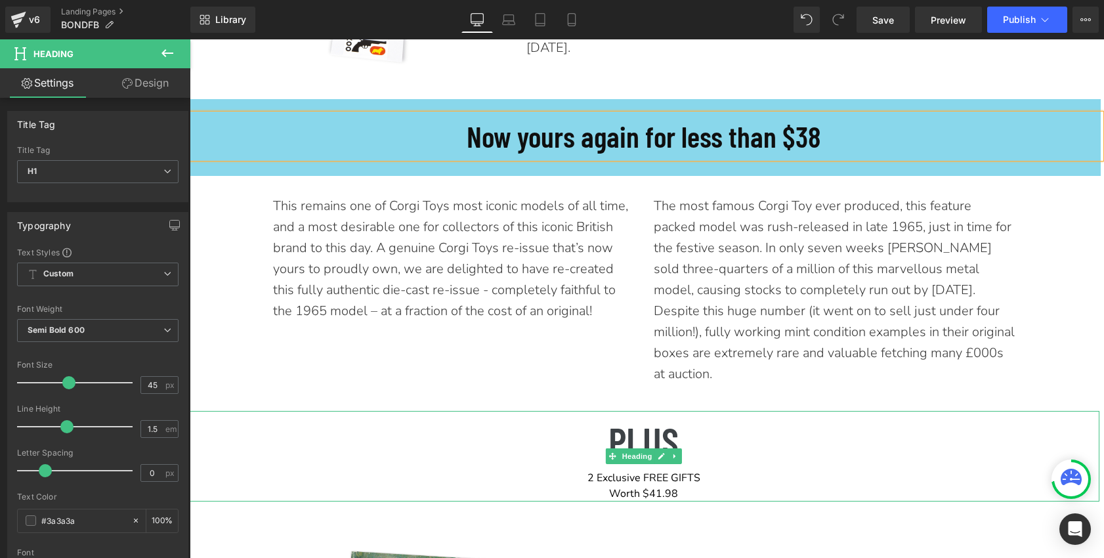
click at [659, 487] on strong "Worth $41.98" at bounding box center [643, 494] width 69 height 14
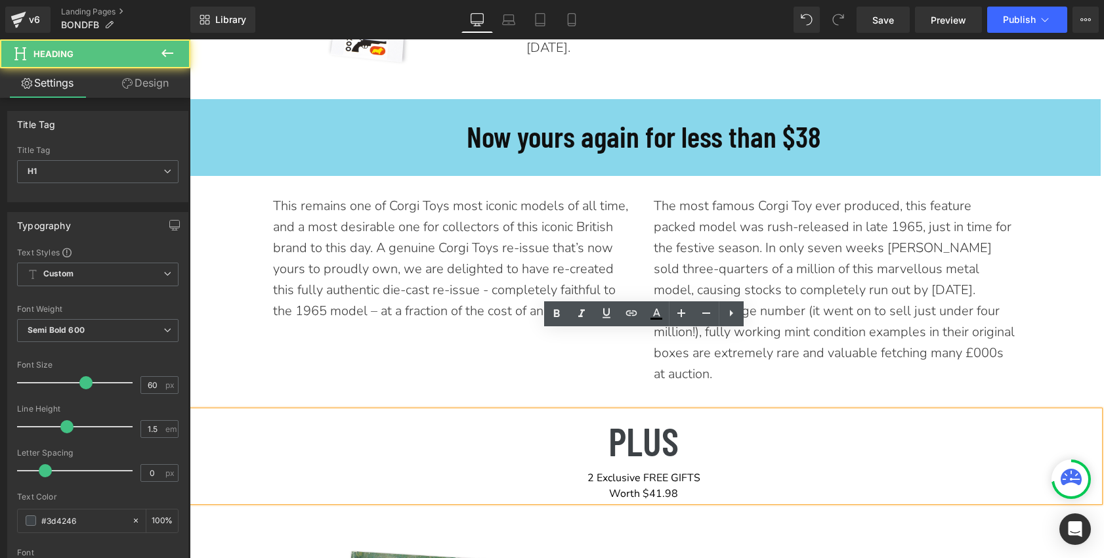
click at [655, 487] on strong "Worth $41.98" at bounding box center [643, 494] width 69 height 14
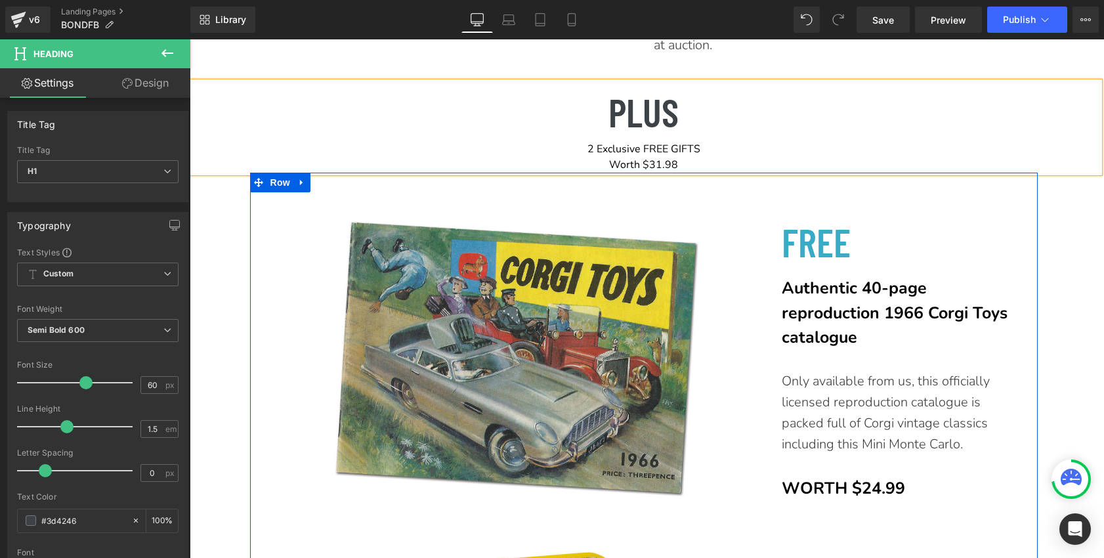
scroll to position [4115, 0]
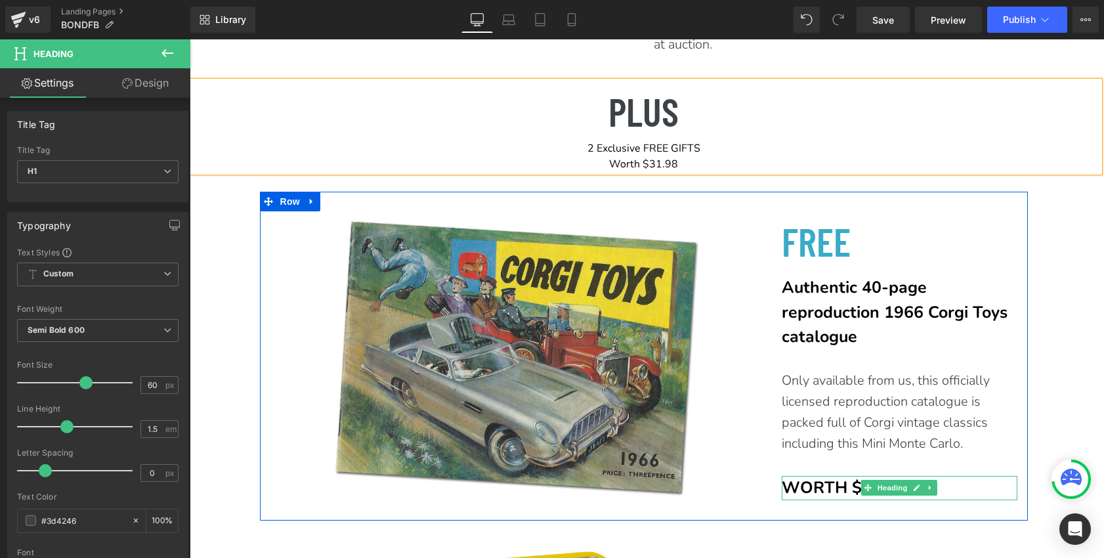
click at [843, 477] on font "WORTH $24.99" at bounding box center [843, 488] width 123 height 22
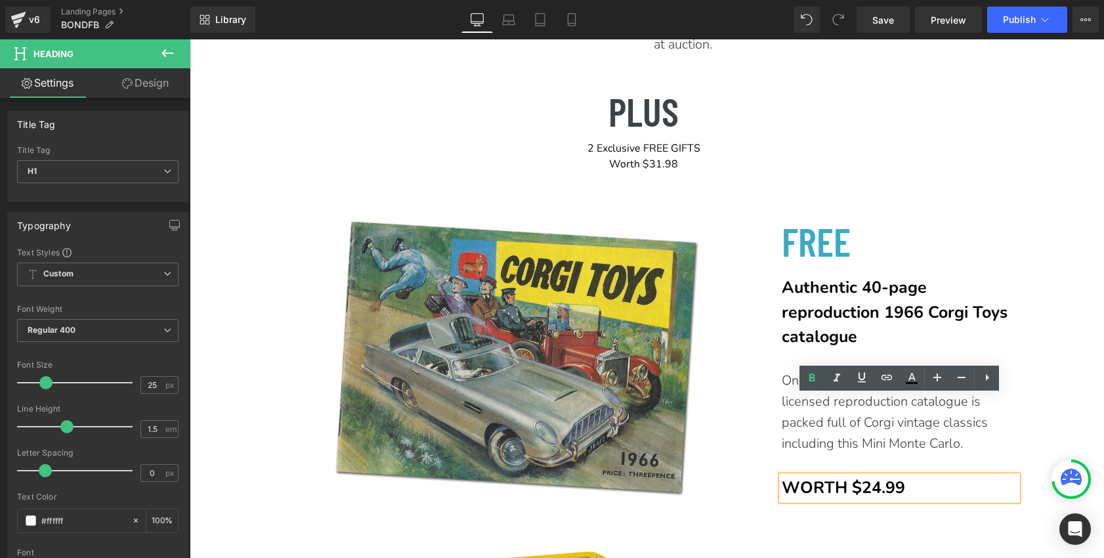
click at [879, 477] on font "WORTH $24.99" at bounding box center [843, 488] width 123 height 22
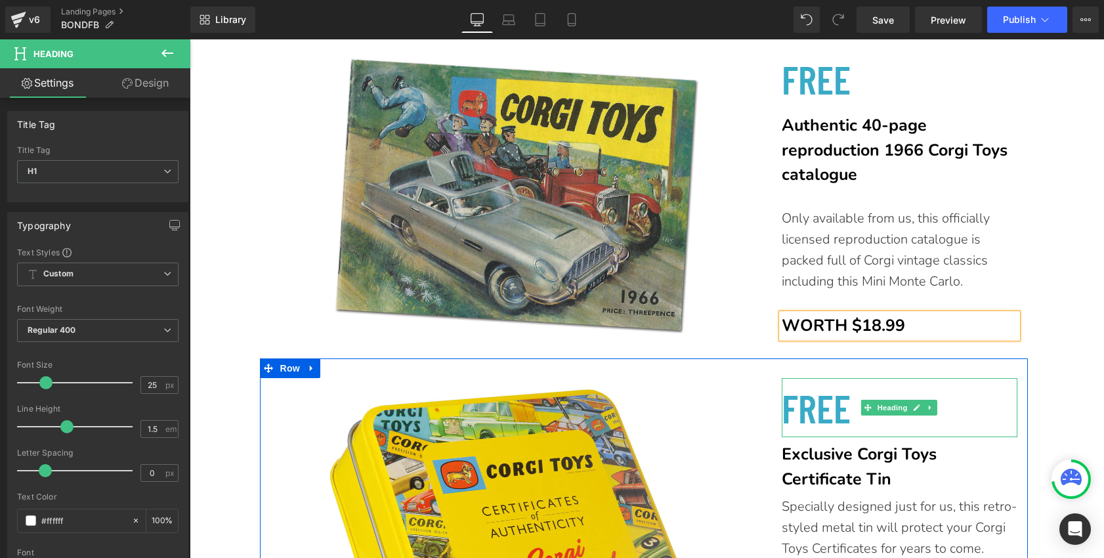
scroll to position [4290, 0]
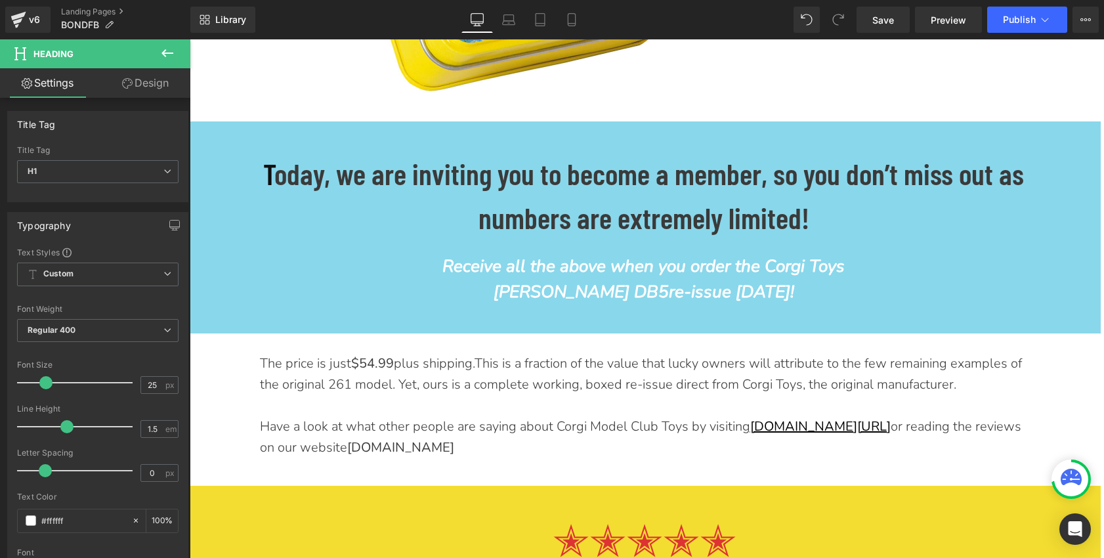
scroll to position [4922, 0]
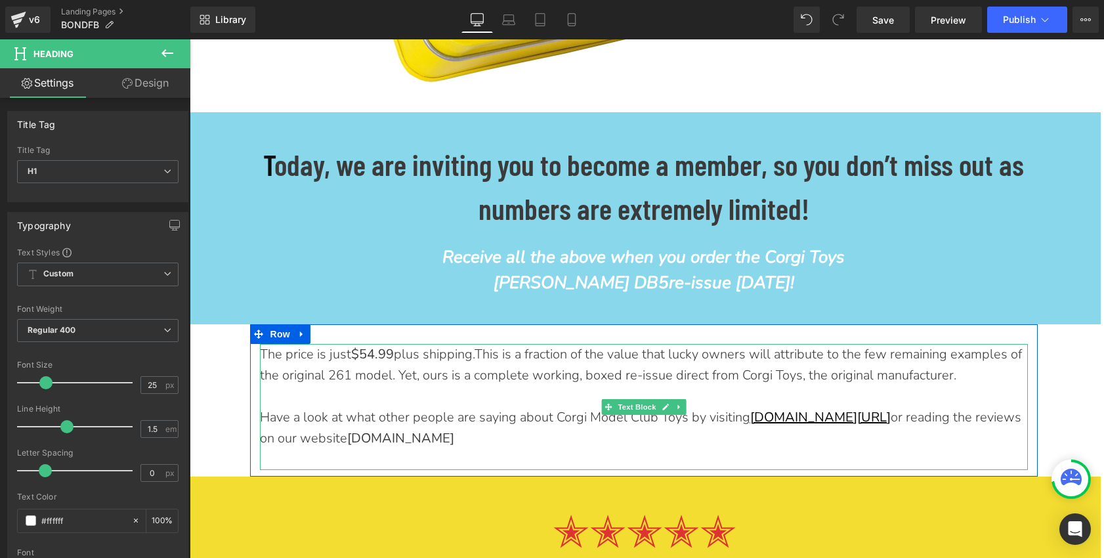
click at [376, 345] on b "$54.99" at bounding box center [372, 354] width 43 height 18
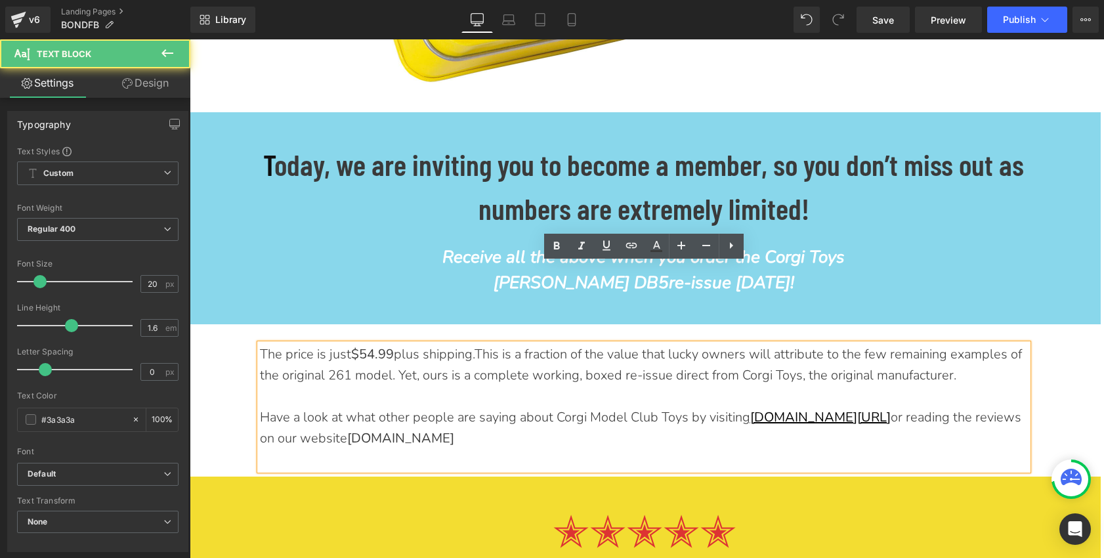
click at [376, 345] on b "$54.99" at bounding box center [372, 354] width 43 height 18
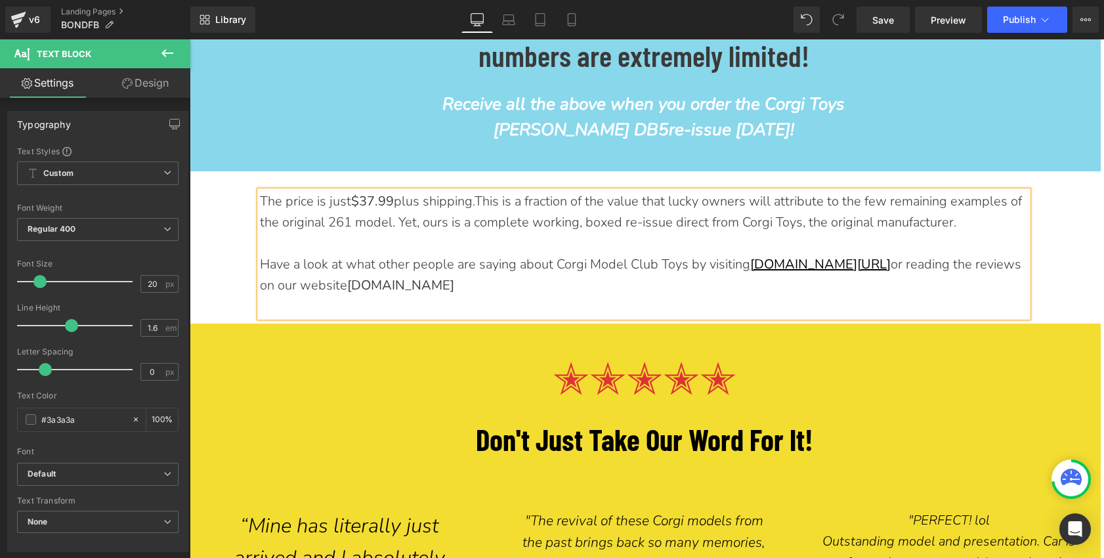
scroll to position [5090, 0]
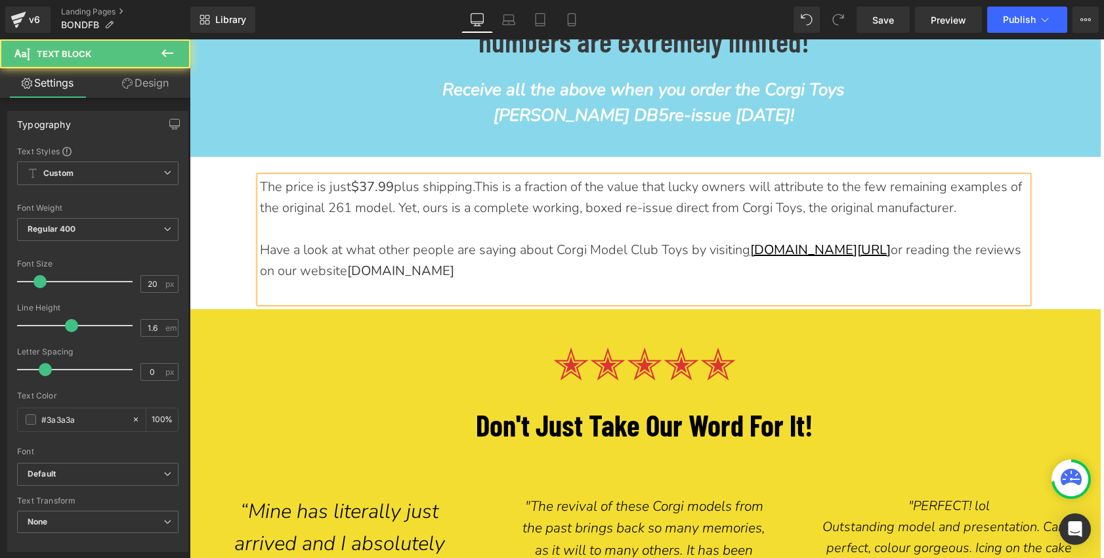
click at [422, 262] on strong "corgimodelclubusa.com" at bounding box center [400, 271] width 107 height 18
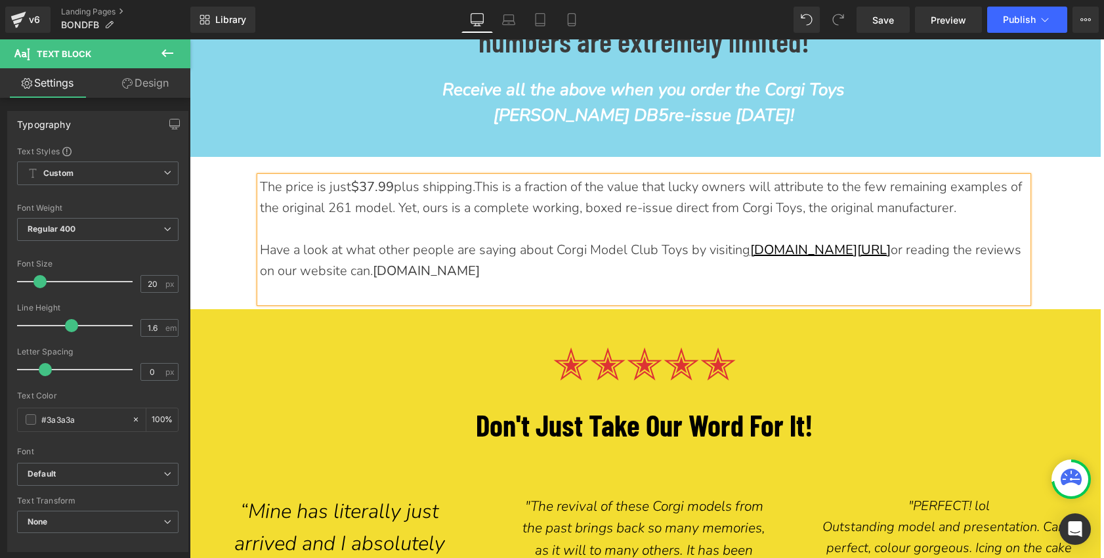
click at [480, 262] on strong "corgimodelclubusa.com" at bounding box center [426, 271] width 107 height 18
drag, startPoint x: 582, startPoint y: 193, endPoint x: 420, endPoint y: 191, distance: 161.5
click at [420, 240] on div "Have a look at what other people are saying about Corgi Model Club Toys by visi…" at bounding box center [644, 261] width 768 height 42
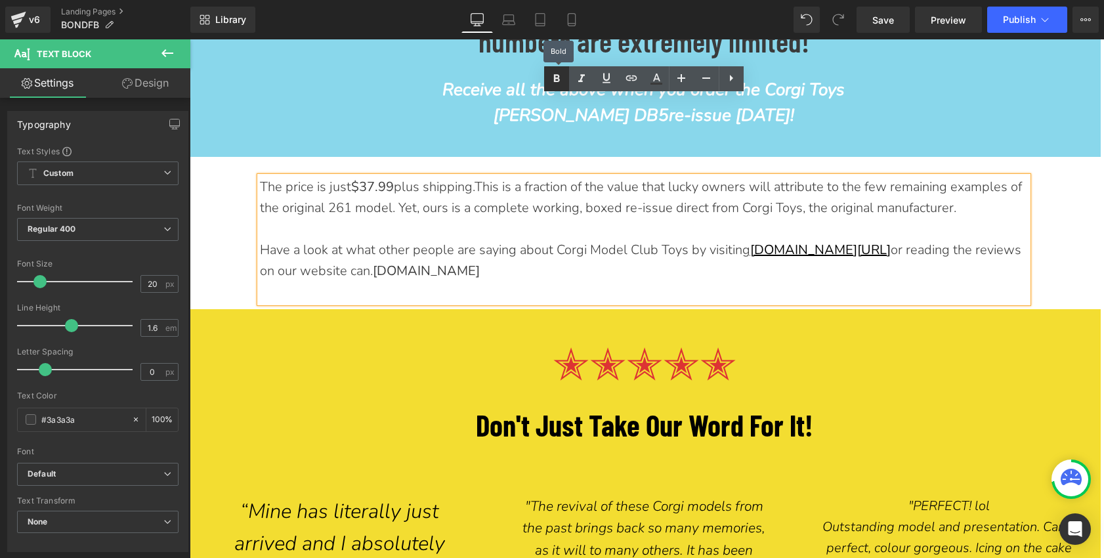
click at [552, 78] on icon at bounding box center [557, 79] width 16 height 16
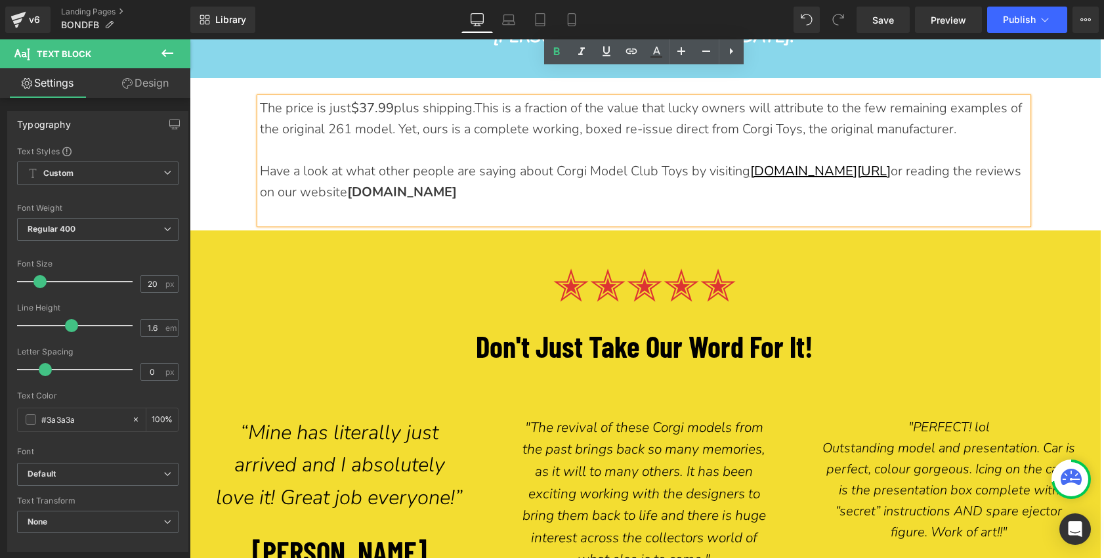
scroll to position [5071, 0]
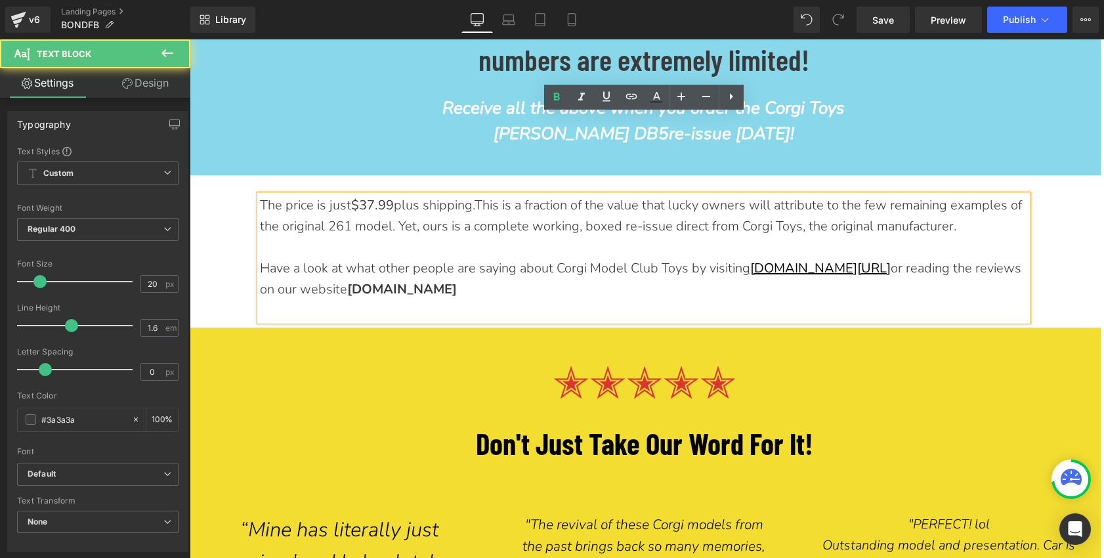
click at [457, 280] on span "can.corgimodelclub.com" at bounding box center [402, 289] width 110 height 18
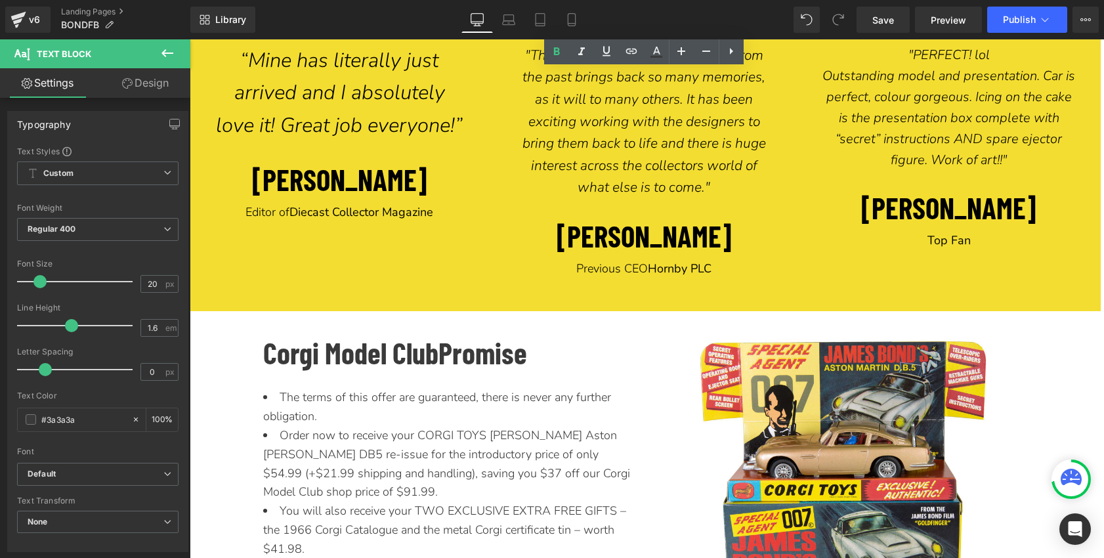
scroll to position [5608, 0]
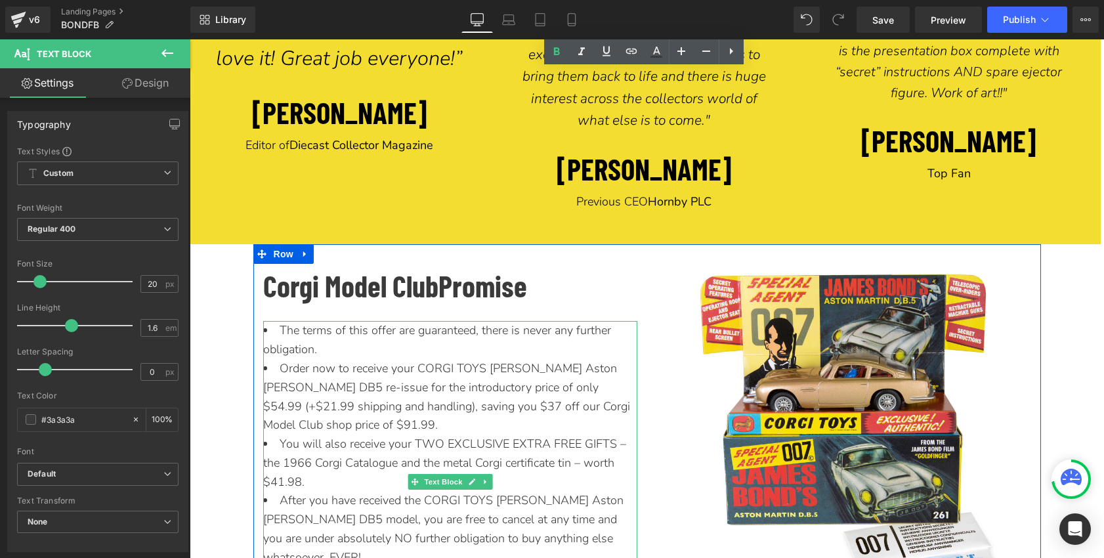
click at [523, 360] on span "Order now to receive your CORGI TOYS James Bond Aston Martin DB5 re-issue for t…" at bounding box center [446, 396] width 367 height 72
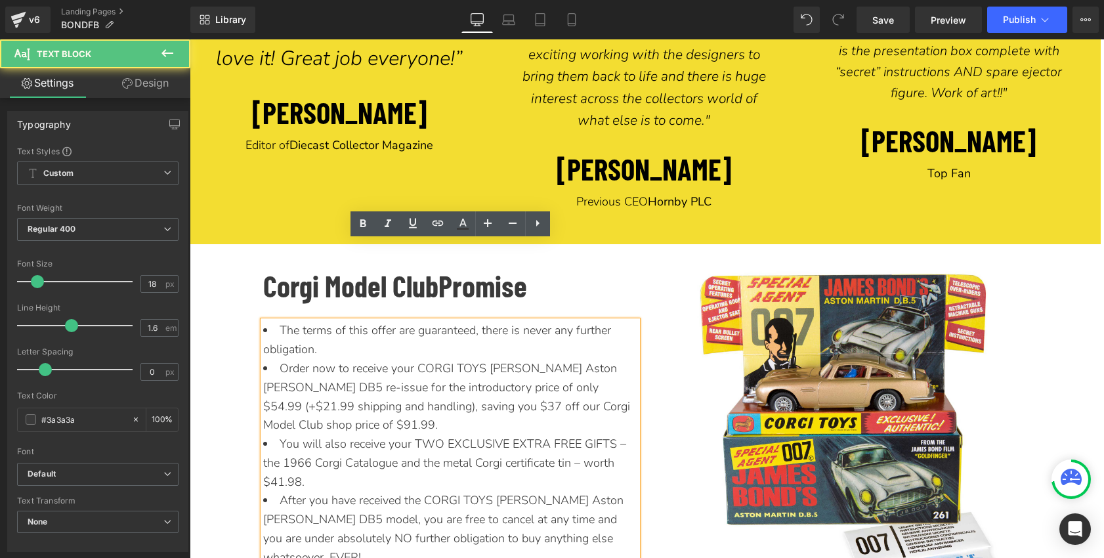
click at [525, 360] on span "Order now to receive your CORGI TOYS James Bond Aston Martin DB5 re-issue for t…" at bounding box center [446, 396] width 367 height 72
click at [576, 360] on span "Order now to receive your CORGI TOYS James Bond Aston Martin DB5 re-issue for t…" at bounding box center [446, 396] width 367 height 72
click at [467, 360] on span "Order now to receive your CORGI TOYS James Bond Aston Martin DB5 re-issue for t…" at bounding box center [446, 396] width 367 height 72
click at [323, 360] on span "Order now to receive your CORGI TOYS James Bond Aston Martin DB5 re-issue for t…" at bounding box center [446, 396] width 367 height 72
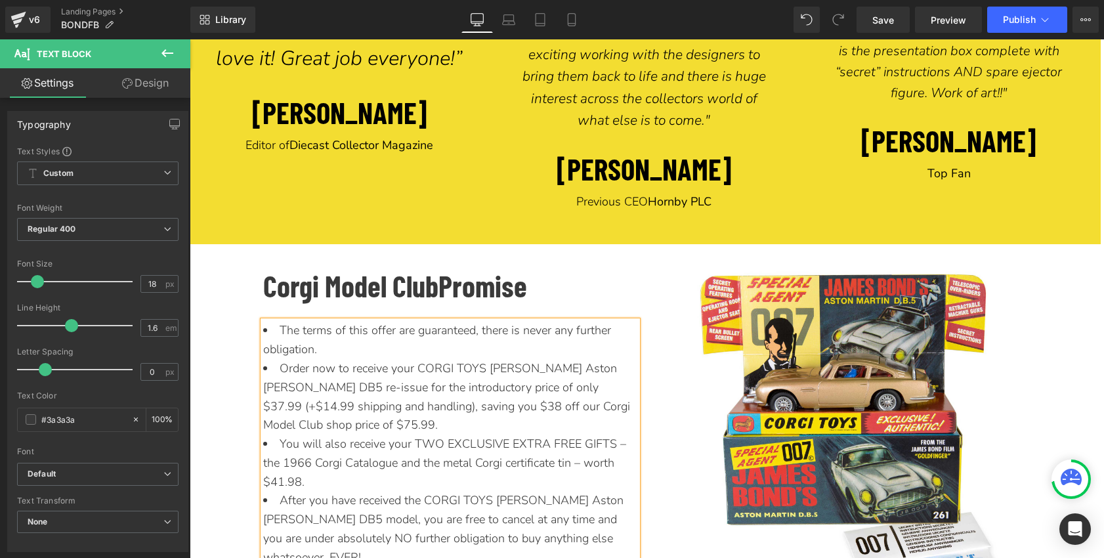
click at [278, 436] on span "You will also receive your TWO EXCLUSIVE EXTRA FREE GIFTS – the 1966 Corgi Cata…" at bounding box center [444, 463] width 363 height 54
click at [378, 491] on li "After you have received the CORGI TOYS James Bond Aston Martin DB5 model, you a…" at bounding box center [450, 529] width 374 height 76
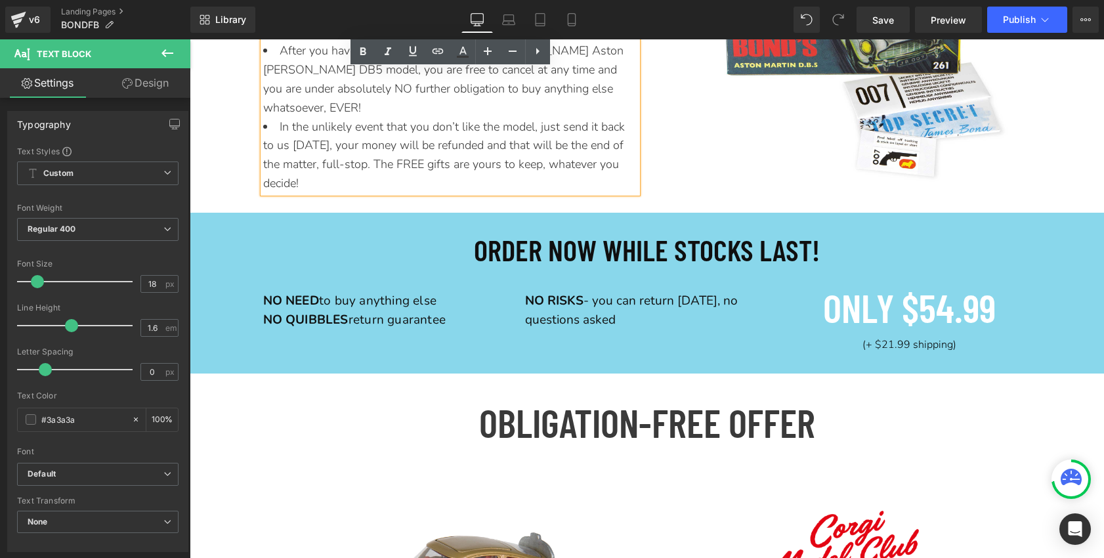
scroll to position [6068, 0]
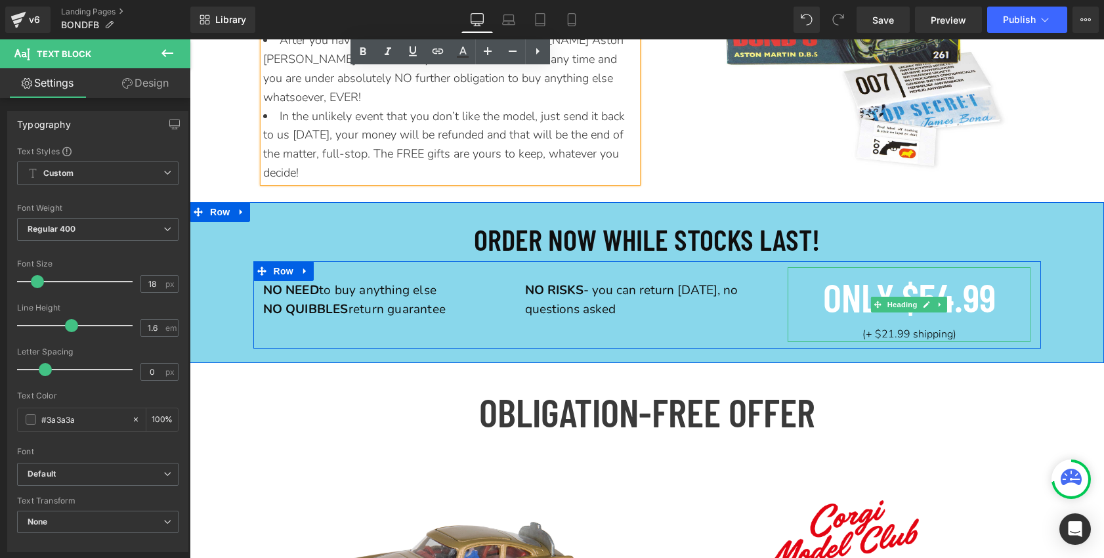
click at [950, 273] on span "ONLY $54.99" at bounding box center [909, 296] width 173 height 47
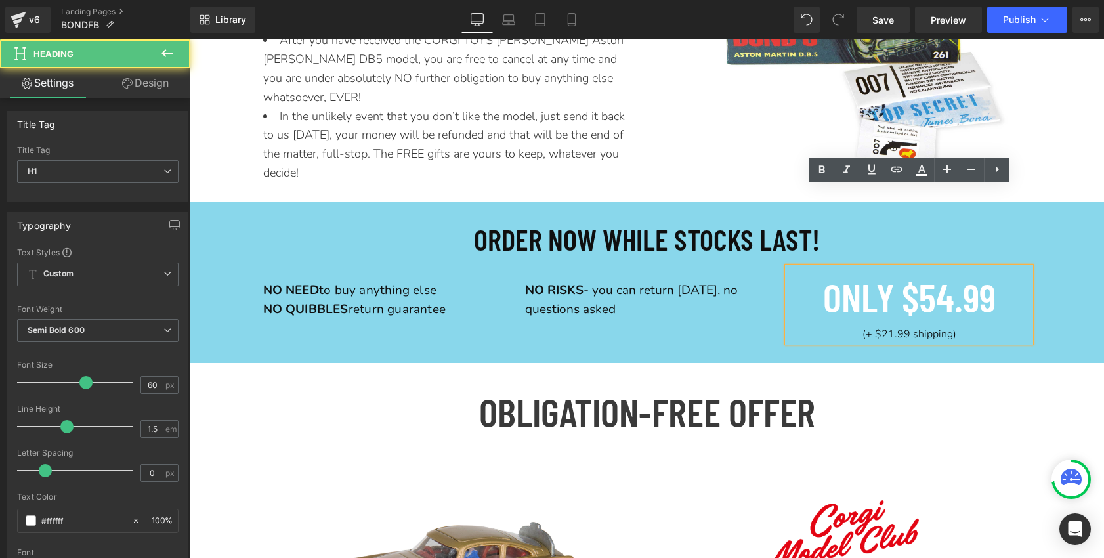
click at [950, 273] on span "ONLY $54.99" at bounding box center [909, 296] width 173 height 47
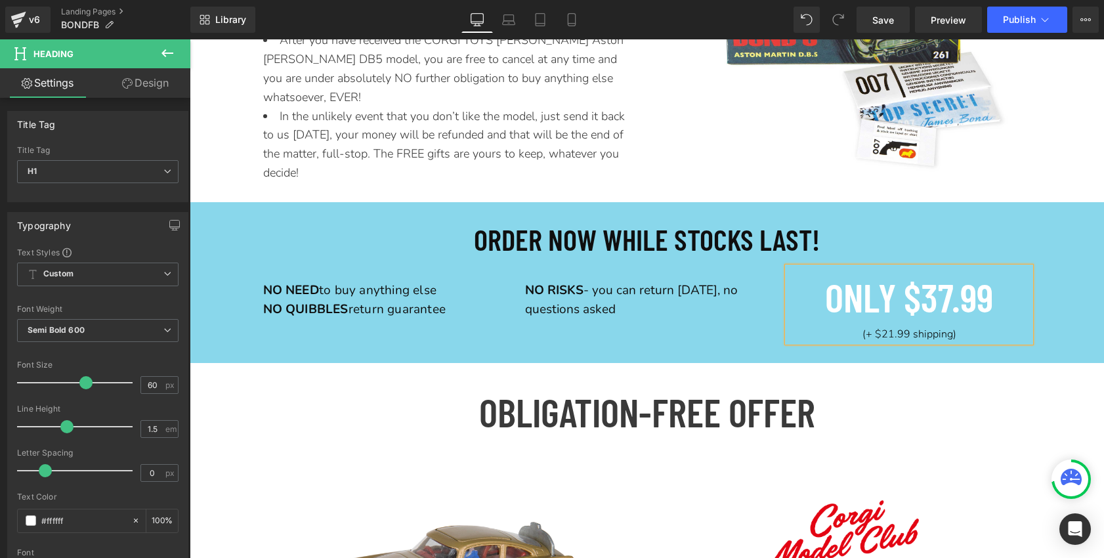
click at [893, 327] on span "(+ $21.99 shipping)" at bounding box center [910, 334] width 94 height 14
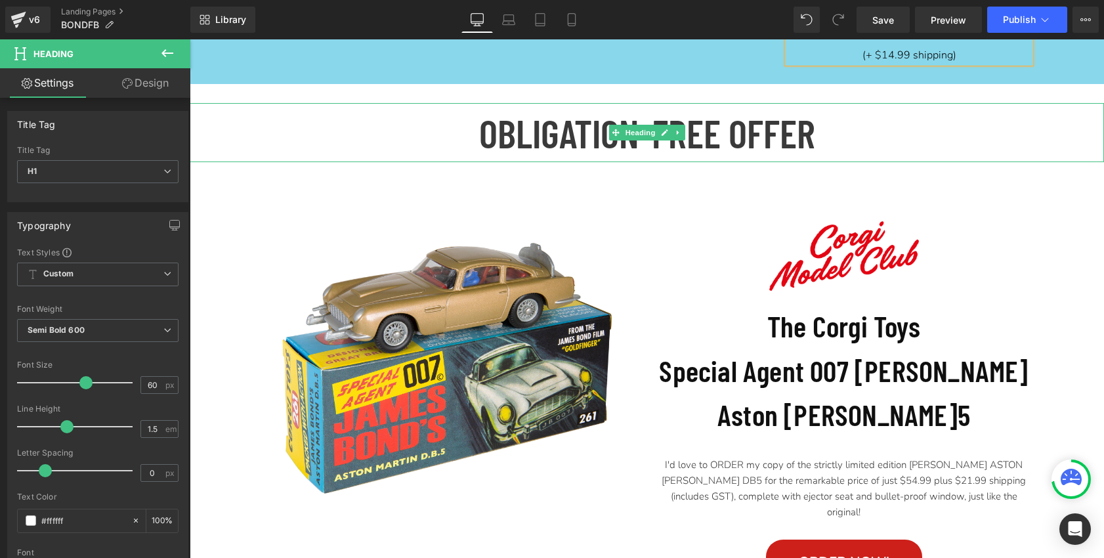
scroll to position [6362, 0]
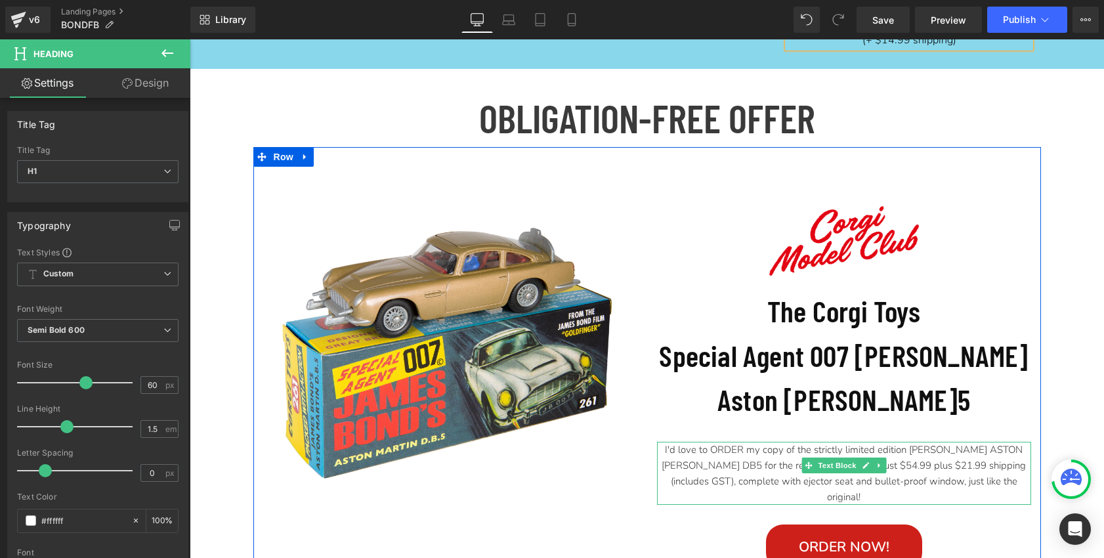
click at [902, 442] on p "I'd love to ORDER my copy of the strictly limited edition JAMES BOND ASTON MART…" at bounding box center [844, 473] width 374 height 63
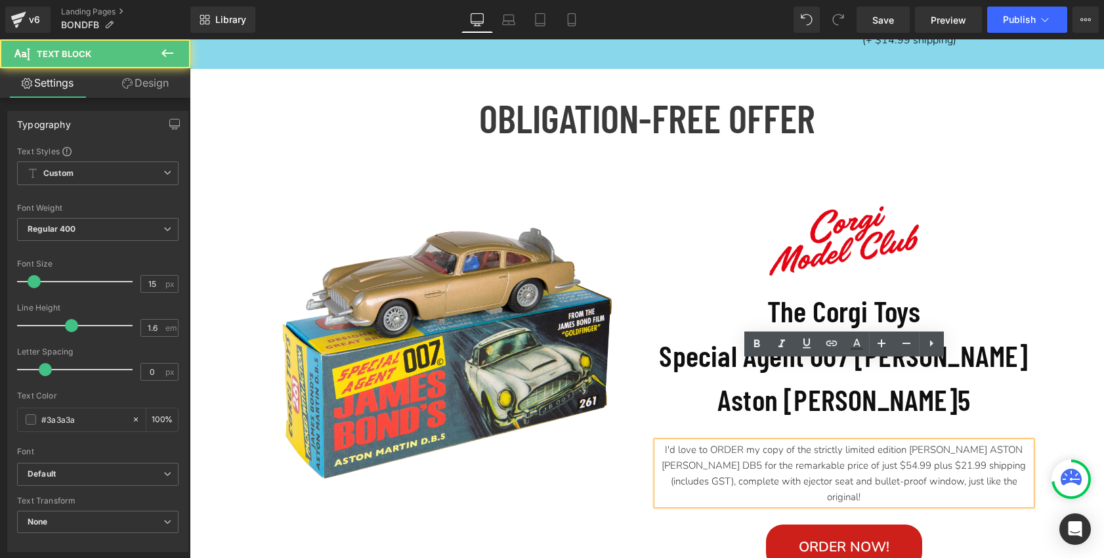
click at [876, 442] on p "I'd love to ORDER my copy of the strictly limited edition JAMES BOND ASTON MART…" at bounding box center [844, 473] width 374 height 63
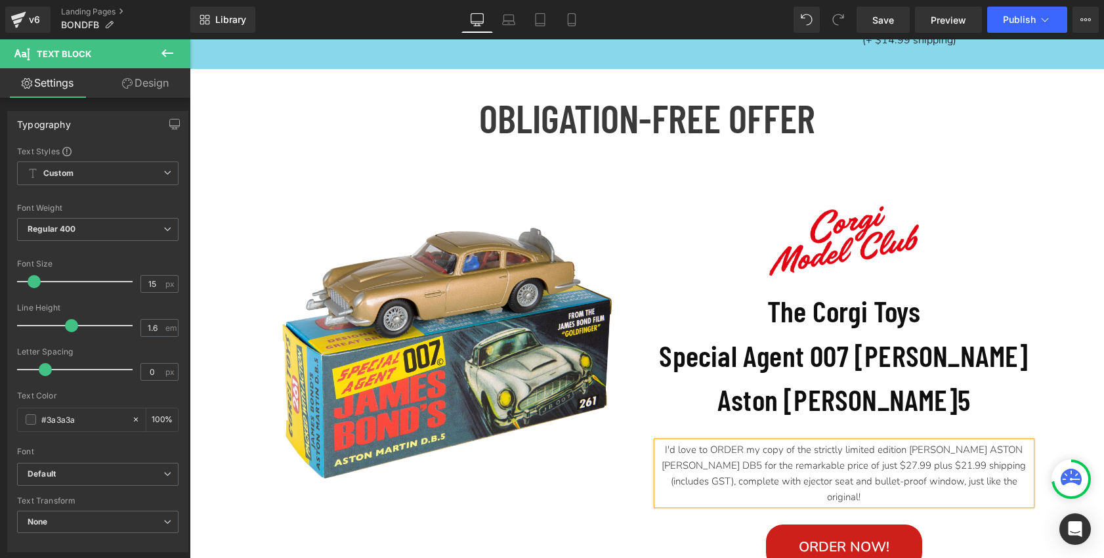
click at [930, 442] on p "I'd love to ORDER my copy of the strictly limited edition JAMES BOND ASTON MART…" at bounding box center [844, 473] width 374 height 63
drag, startPoint x: 1026, startPoint y: 384, endPoint x: 990, endPoint y: 387, distance: 36.3
click at [990, 442] on p "I'd love to ORDER my copy of the strictly limited edition JAMES BOND ASTON MART…" at bounding box center [844, 473] width 374 height 63
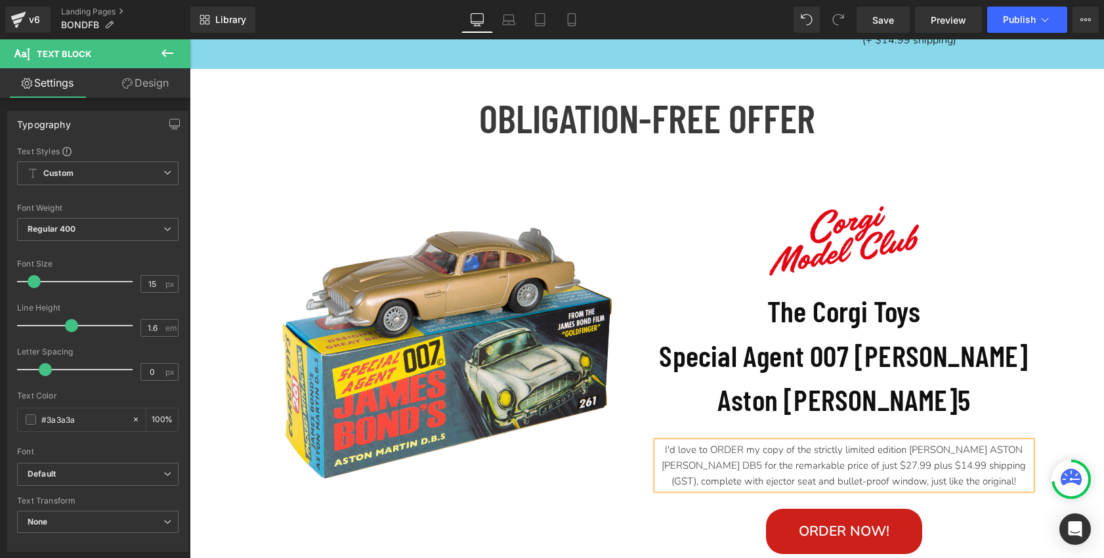
click at [1015, 442] on p "I'd love to ORDER my copy of the strictly limited edition JAMES BOND ASTON MART…" at bounding box center [844, 465] width 374 height 47
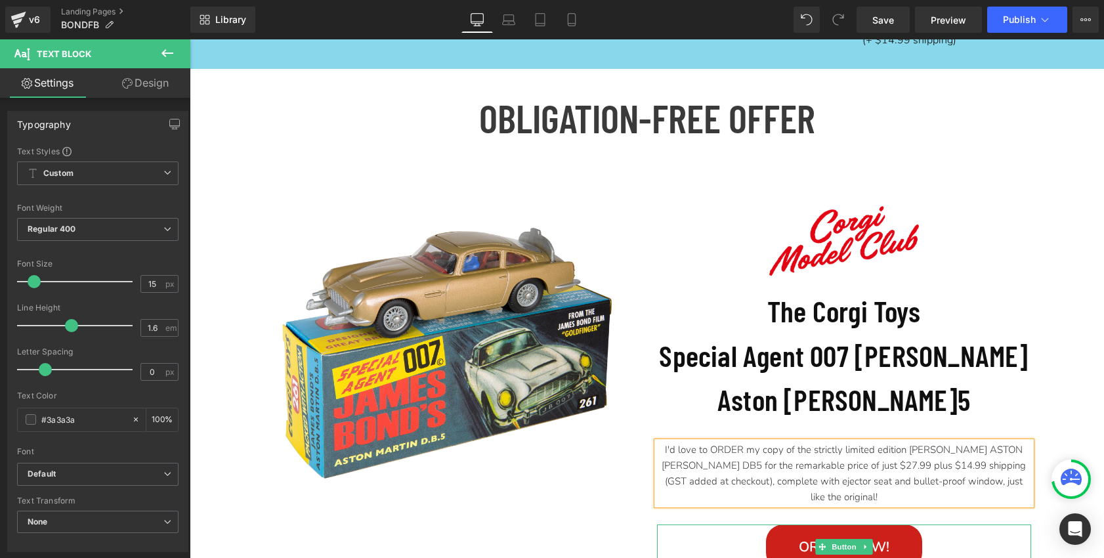
click at [779, 525] on link "Order NOW!" at bounding box center [844, 547] width 156 height 45
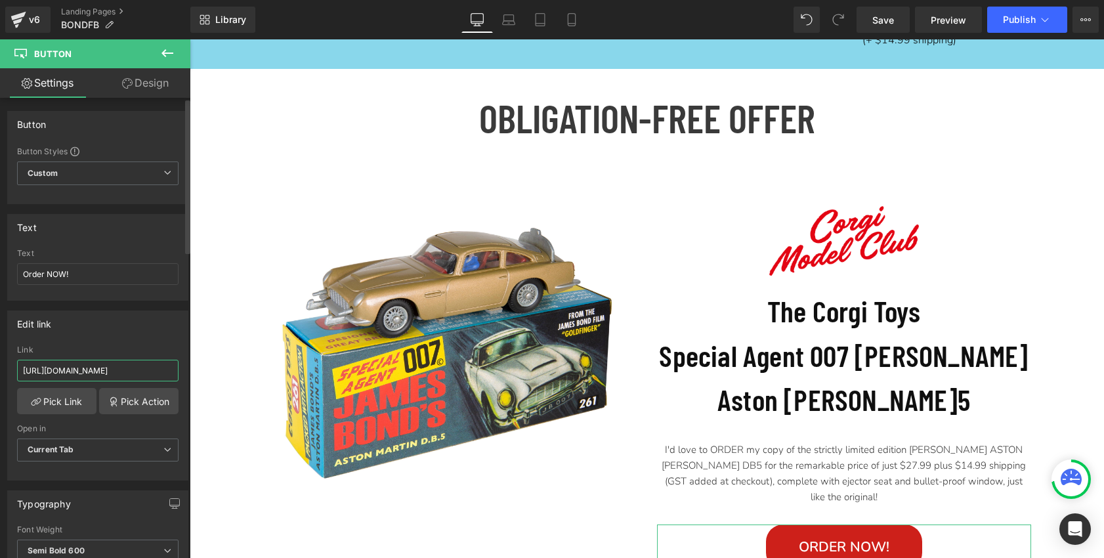
scroll to position [0, 303]
drag, startPoint x: 24, startPoint y: 372, endPoint x: 169, endPoint y: 376, distance: 145.2
click at [169, 376] on input "https://corgimodelclubusa.com/en-au/products/corgi-model-club-membership-bondau…" at bounding box center [98, 371] width 162 height 22
type input "https://can.corgimodelclub.com/products/corgi-model-club-membership-bondfb-save…"
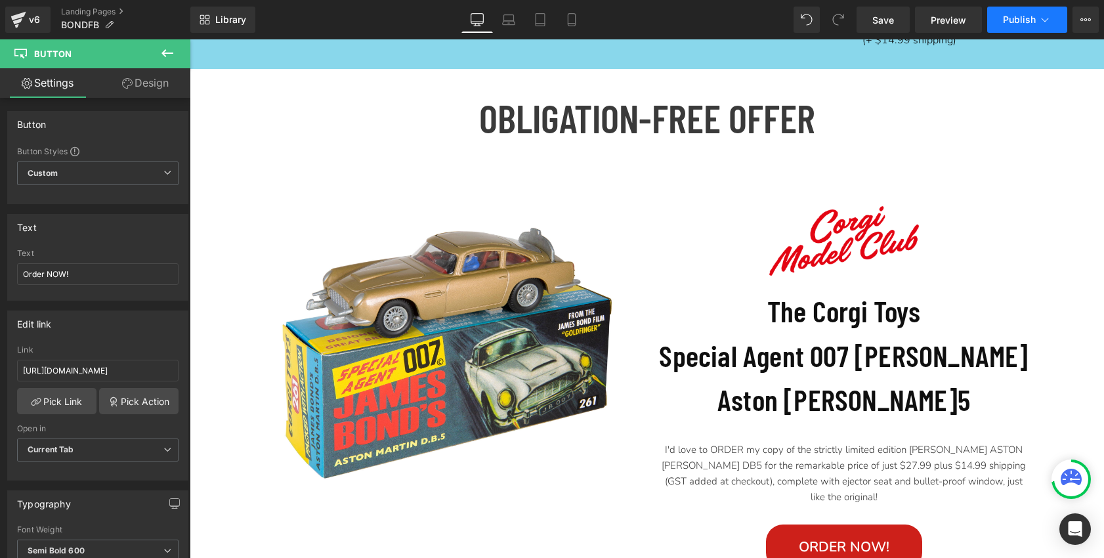
click at [1017, 20] on span "Publish" at bounding box center [1019, 19] width 33 height 11
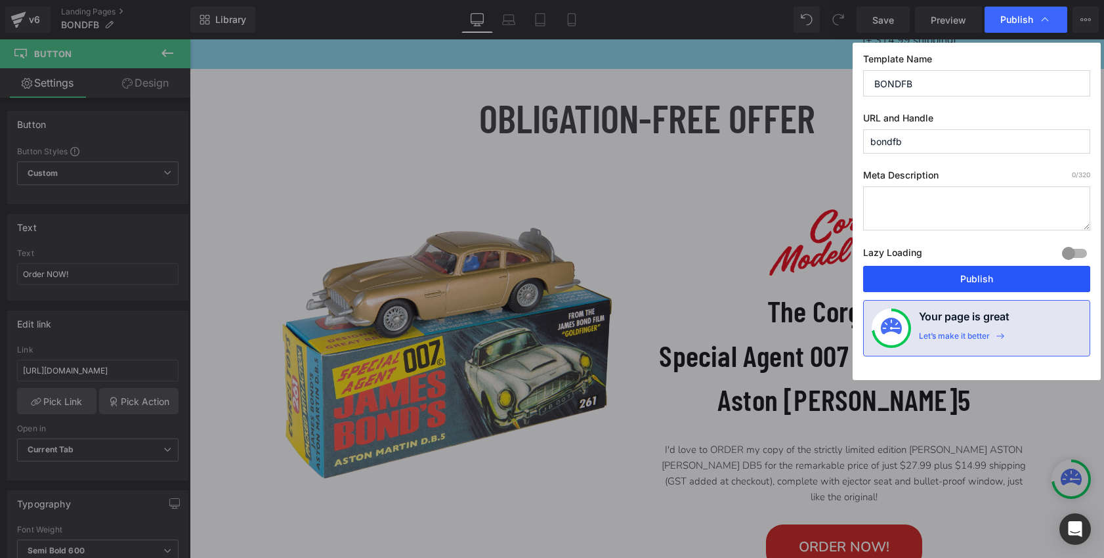
click at [977, 281] on button "Publish" at bounding box center [976, 279] width 227 height 26
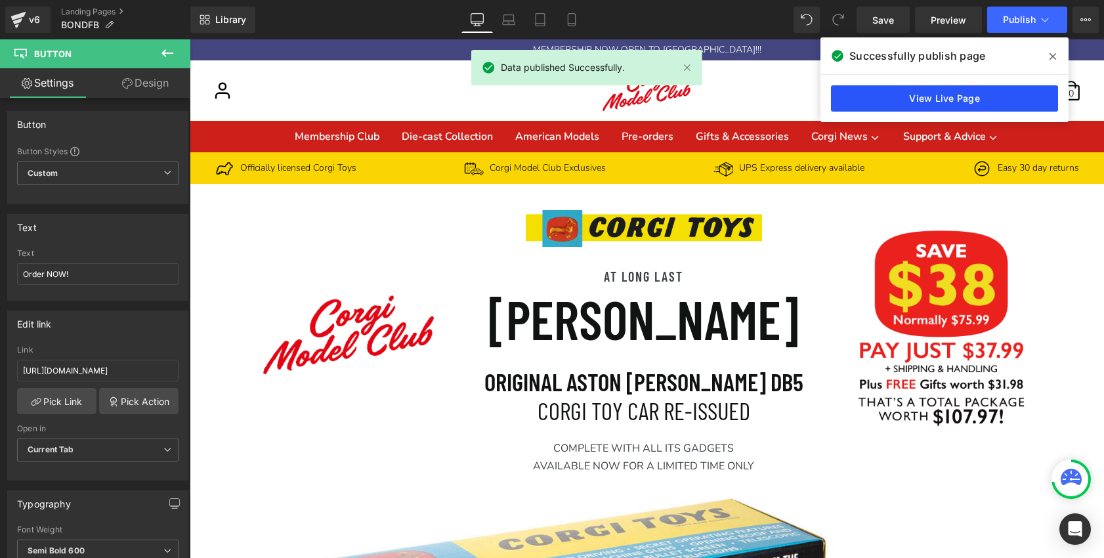
click at [874, 96] on link "View Live Page" at bounding box center [944, 98] width 227 height 26
